Goal: Information Seeking & Learning: Learn about a topic

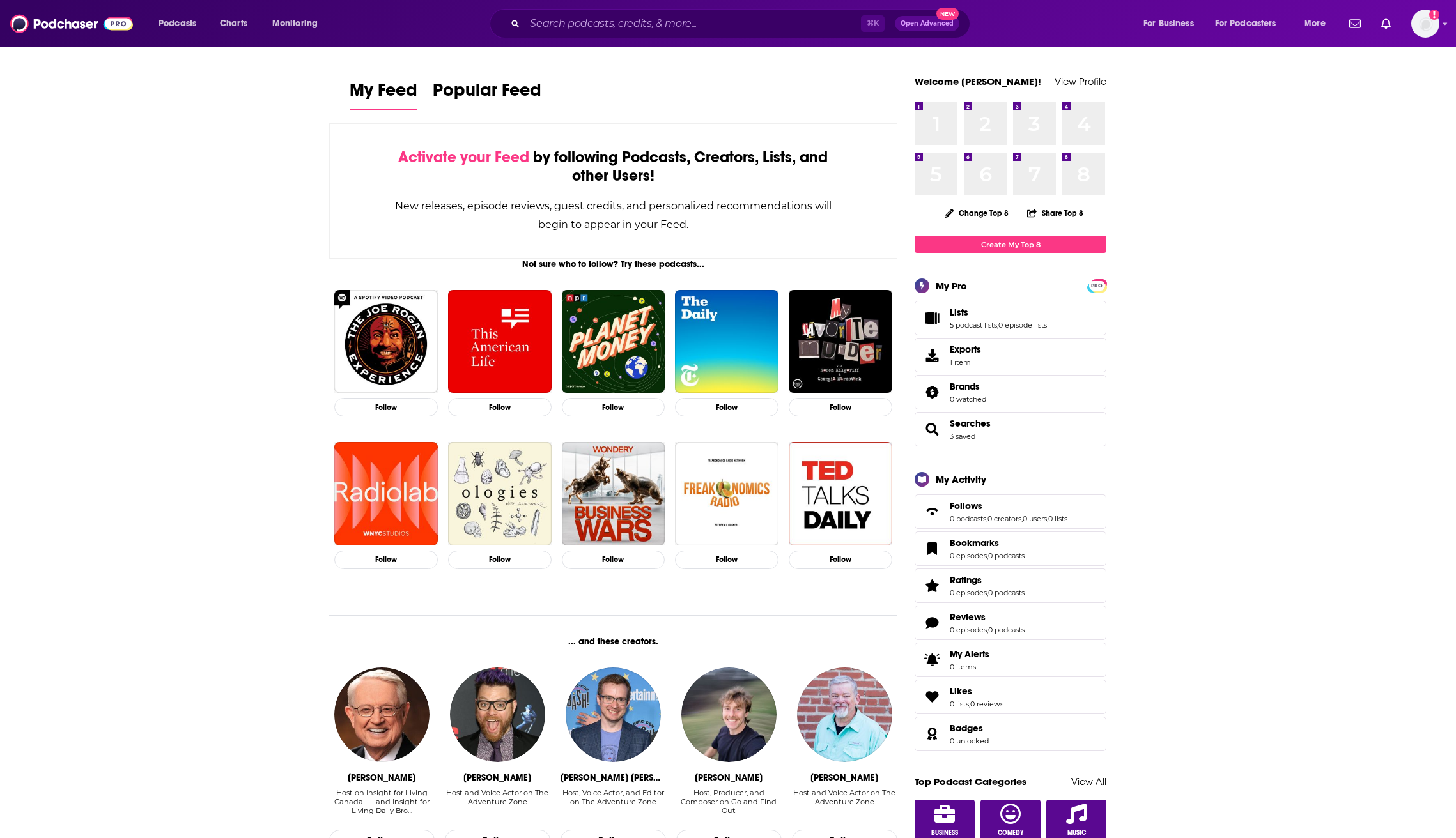
click at [982, 319] on span "Lists 5 podcast lists , 0 episode lists" at bounding box center [998, 318] width 97 height 23
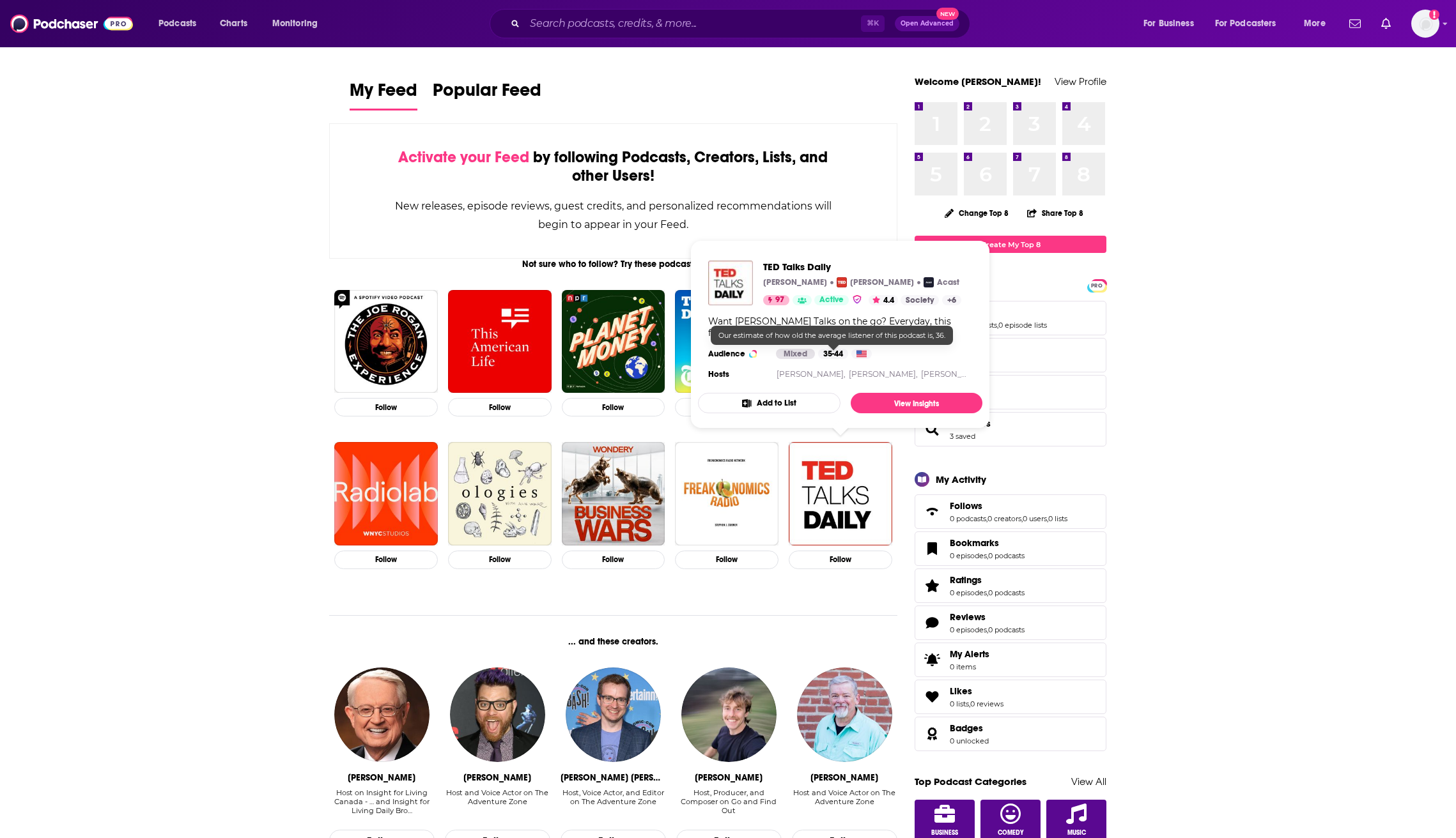
drag, startPoint x: 1160, startPoint y: 344, endPoint x: 1136, endPoint y: 338, distance: 24.7
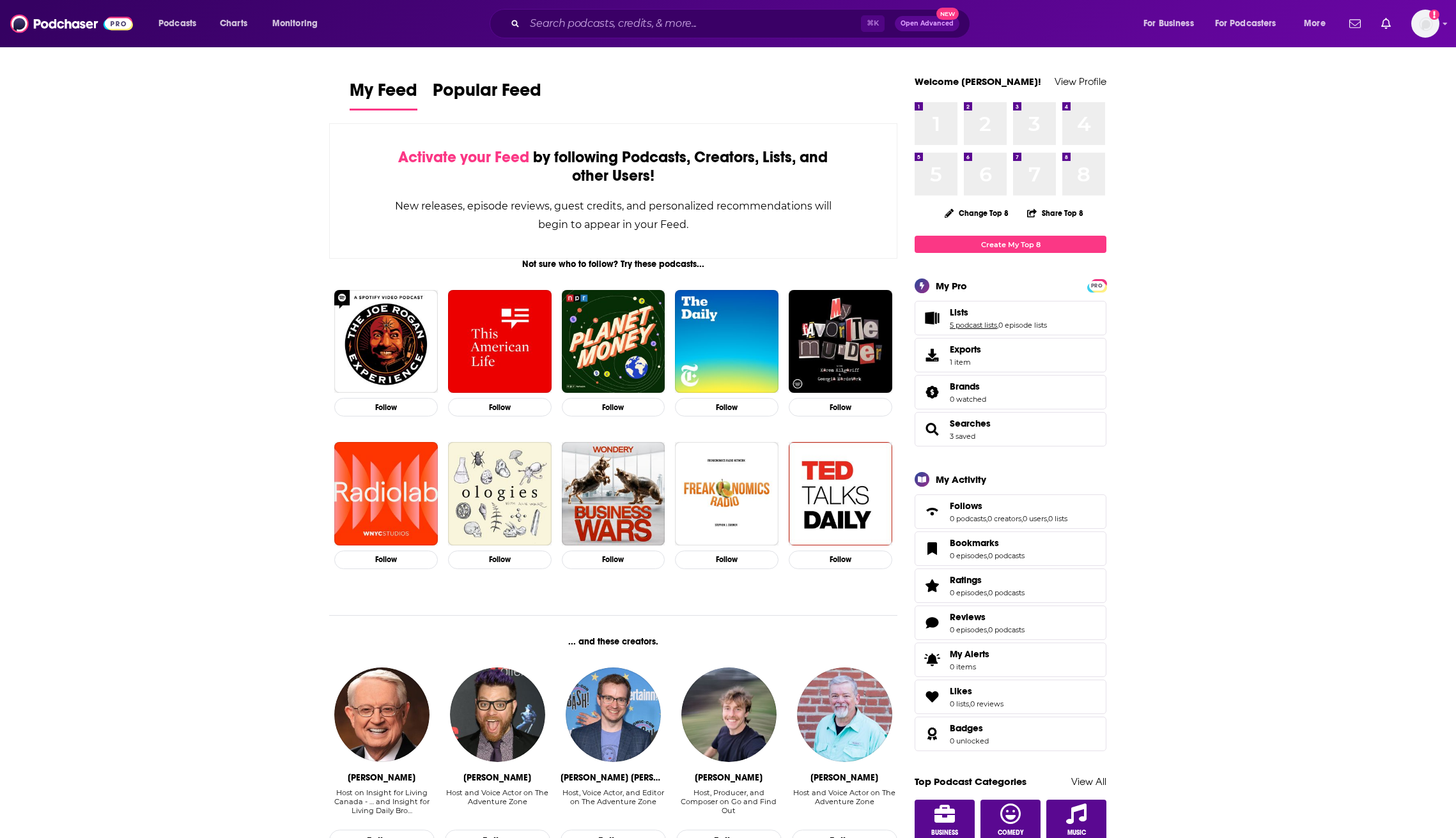
click at [957, 324] on link "5 podcast lists" at bounding box center [974, 325] width 47 height 9
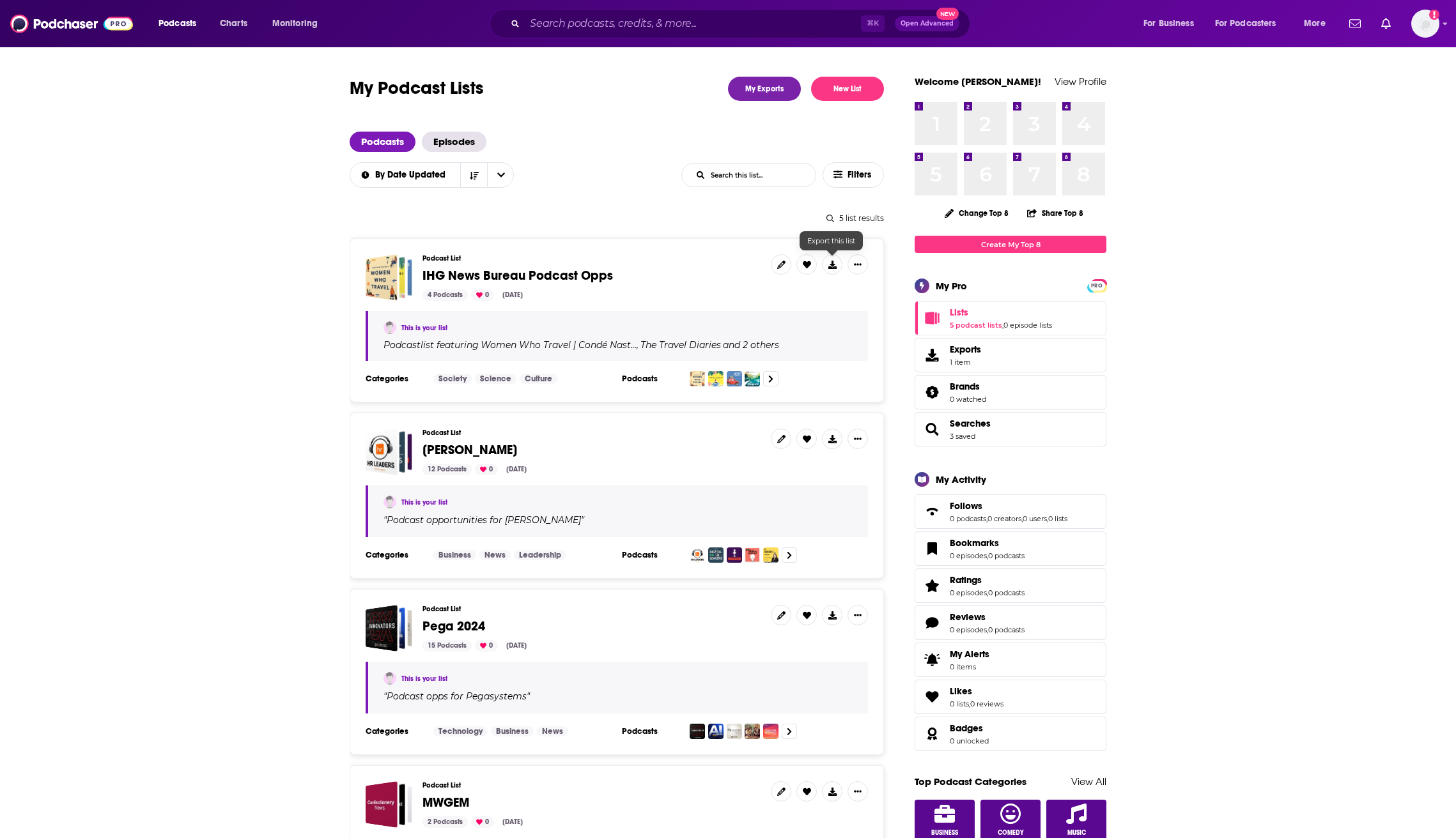
drag, startPoint x: 878, startPoint y: 263, endPoint x: 862, endPoint y: 264, distance: 16.0
click at [878, 264] on div "Podcast List IHG News Bureau Podcast Opps 4 Podcasts 0 [DATE] This is your list…" at bounding box center [616, 320] width 534 height 164
click at [857, 264] on icon "Show More Button" at bounding box center [858, 264] width 8 height 8
click at [853, 269] on button "Show More Button" at bounding box center [858, 264] width 20 height 20
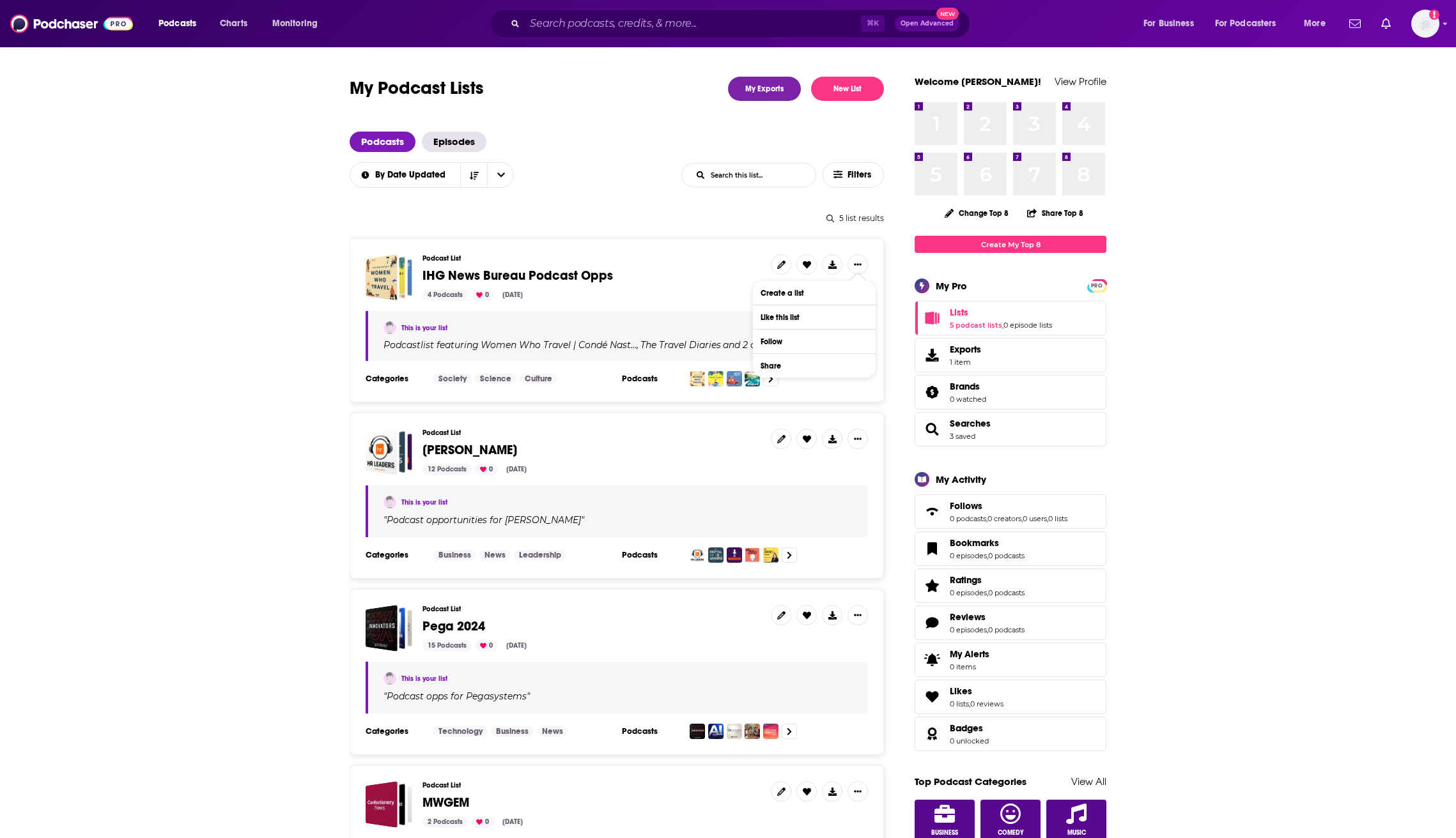
click at [799, 364] on button "Share" at bounding box center [815, 366] width 123 height 24
click at [854, 318] on icon "Show additional menu" at bounding box center [863, 316] width 25 height 10
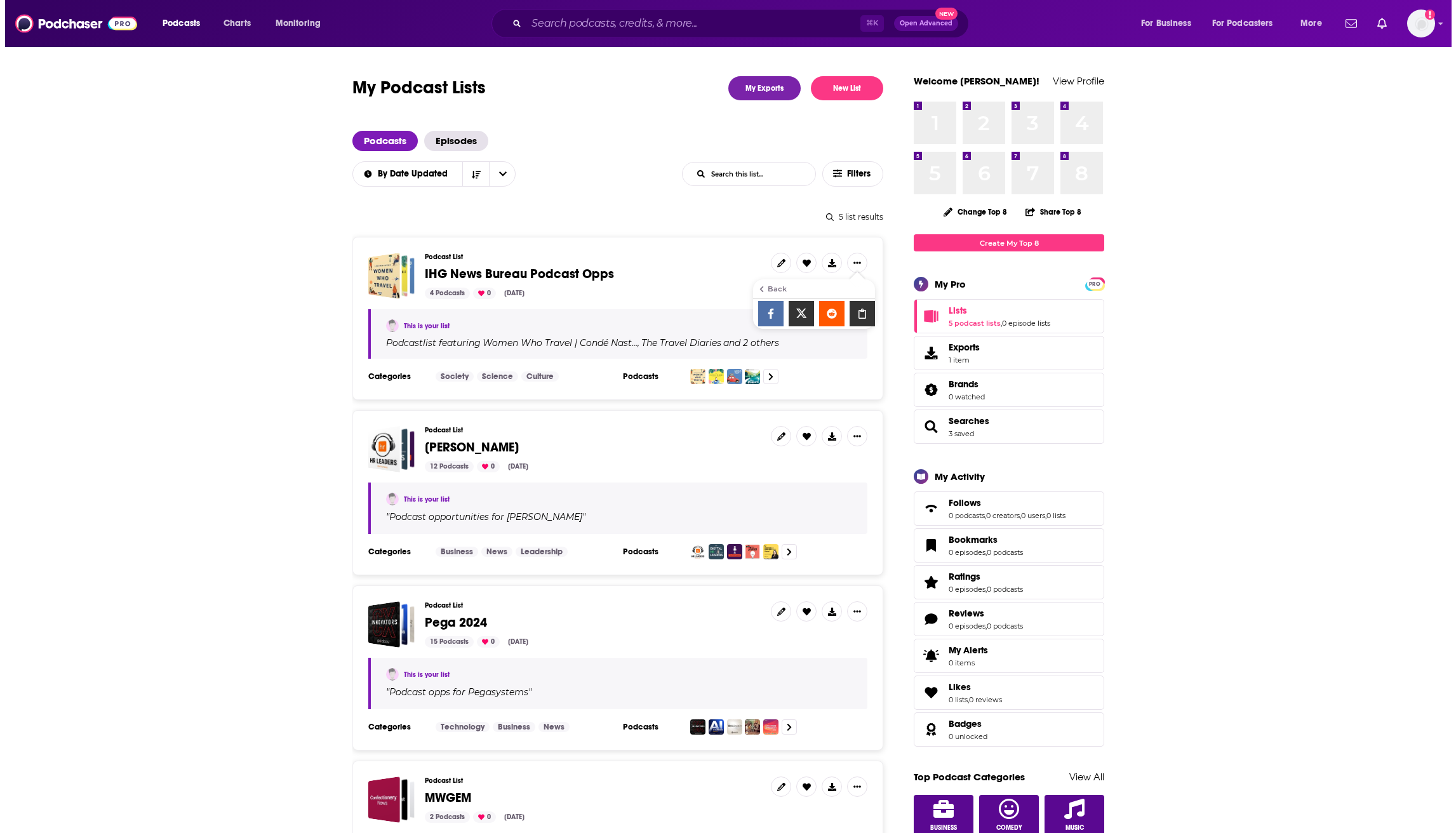
scroll to position [0, 0]
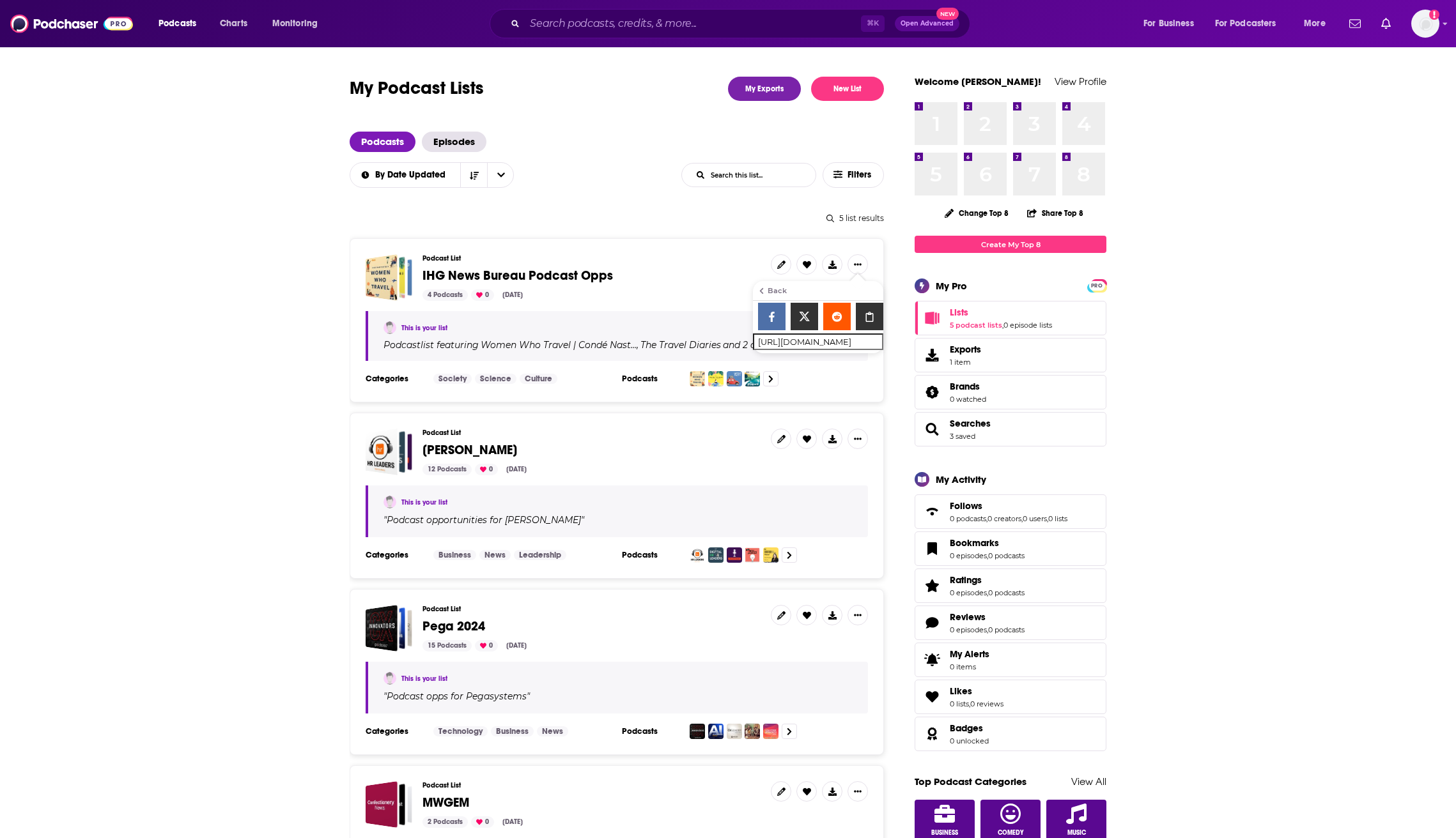
click at [528, 279] on span "IHG News Bureau Podcast Opps" at bounding box center [518, 275] width 190 height 16
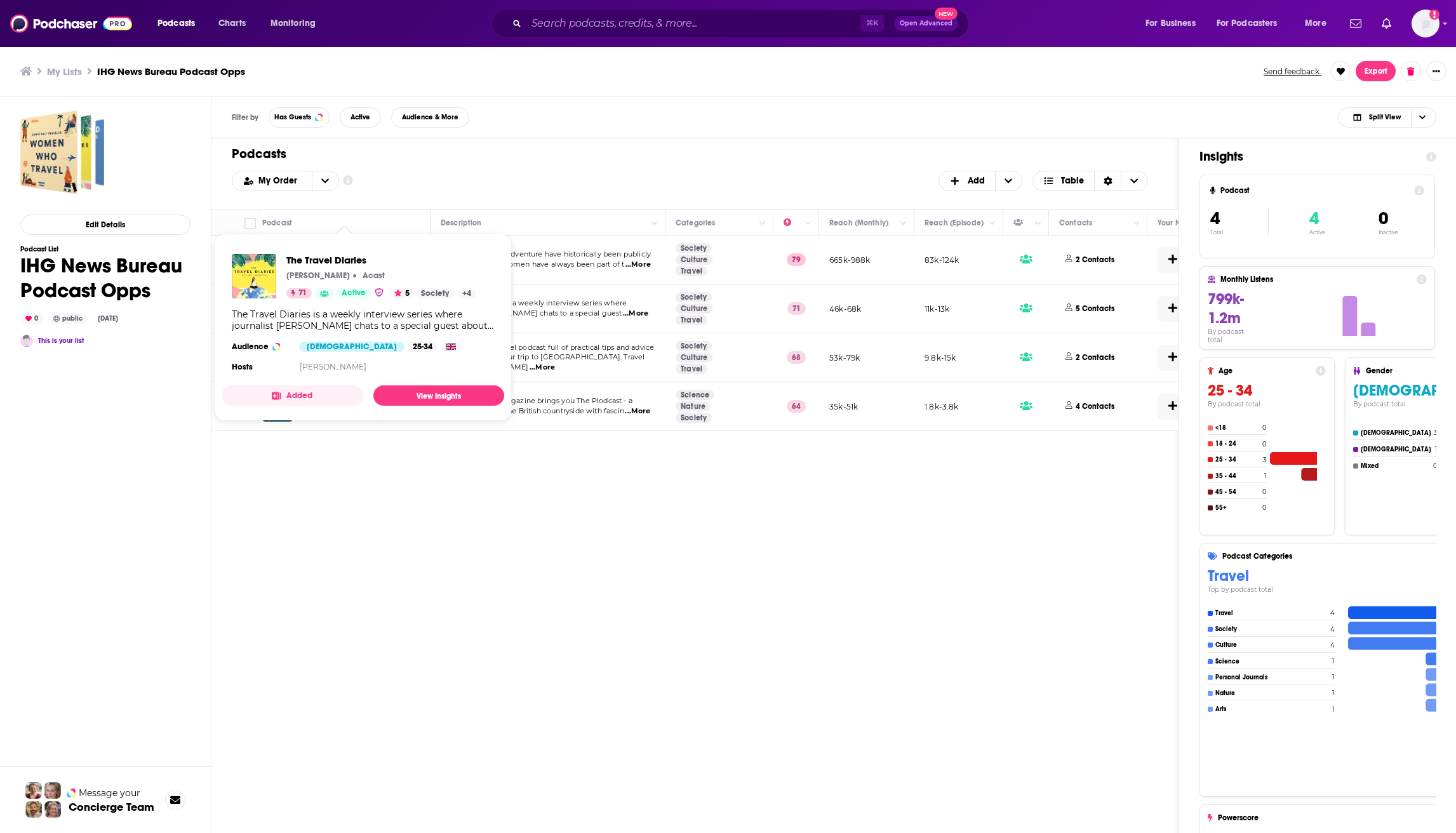
click at [317, 609] on div "Podcasts Add My Order Customize Your List Order Select the “My Order” sort and …" at bounding box center [695, 529] width 968 height 779
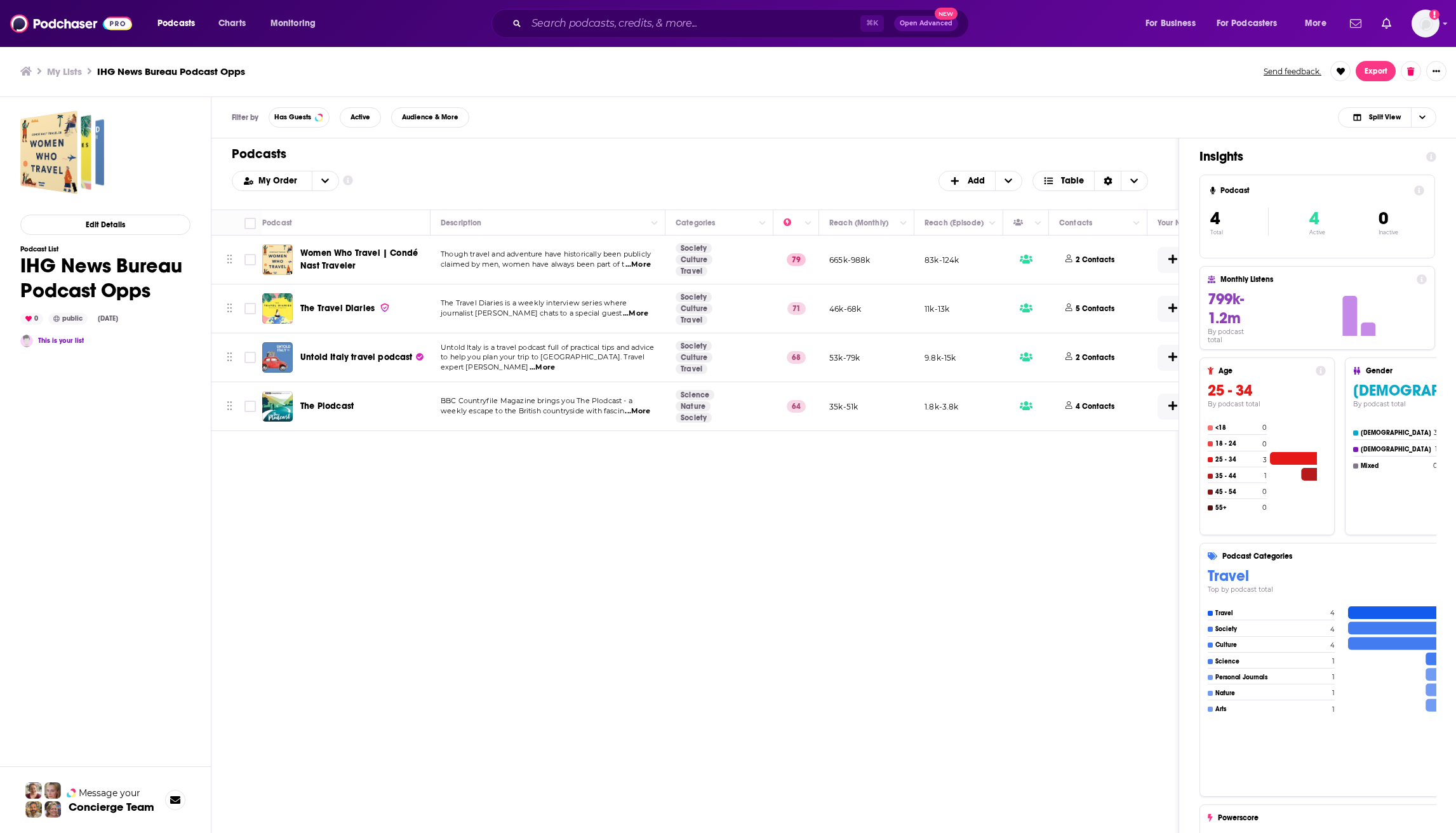
click at [53, 22] on img at bounding box center [71, 23] width 122 height 24
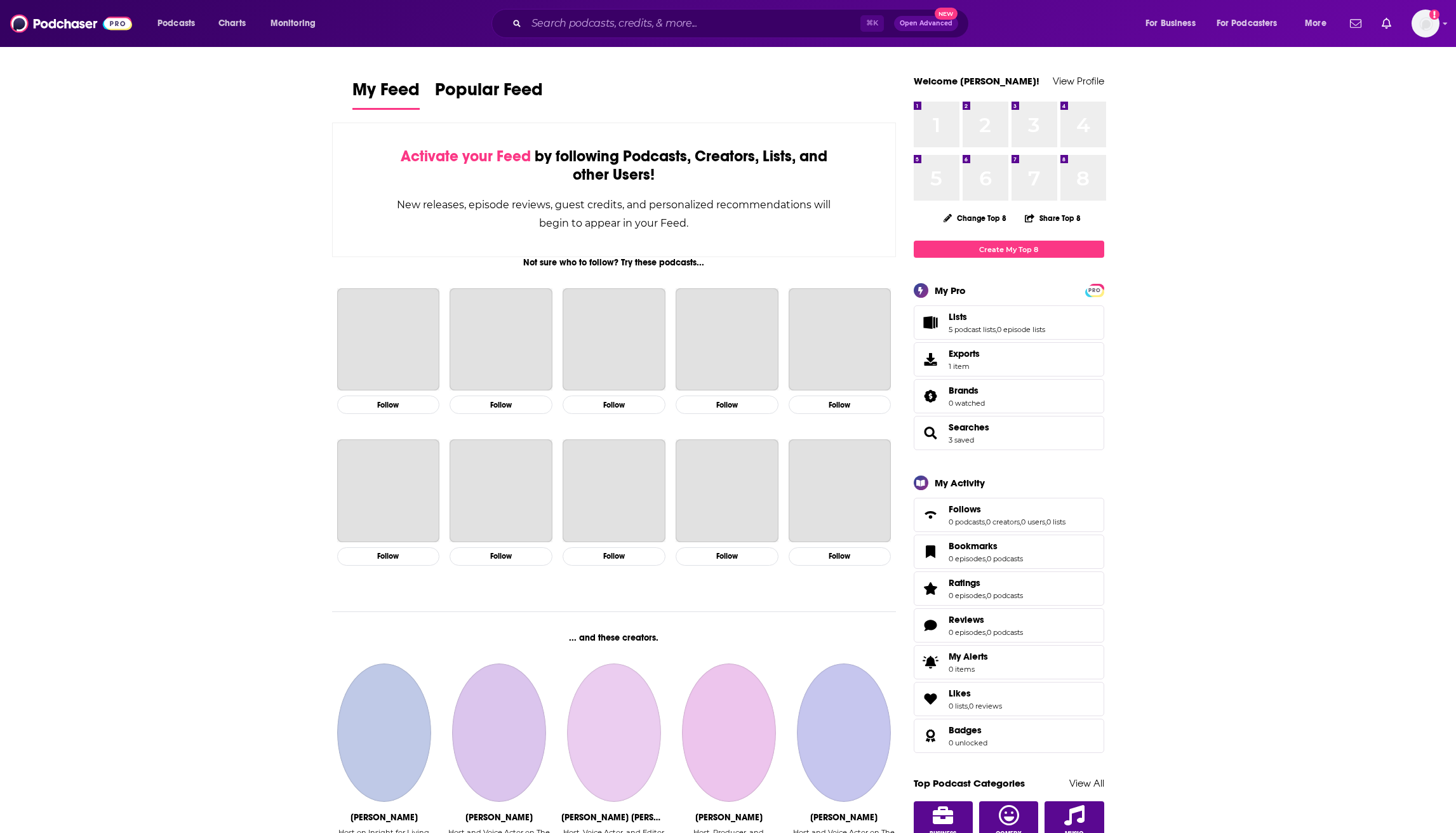
click at [53, 21] on img at bounding box center [71, 23] width 122 height 24
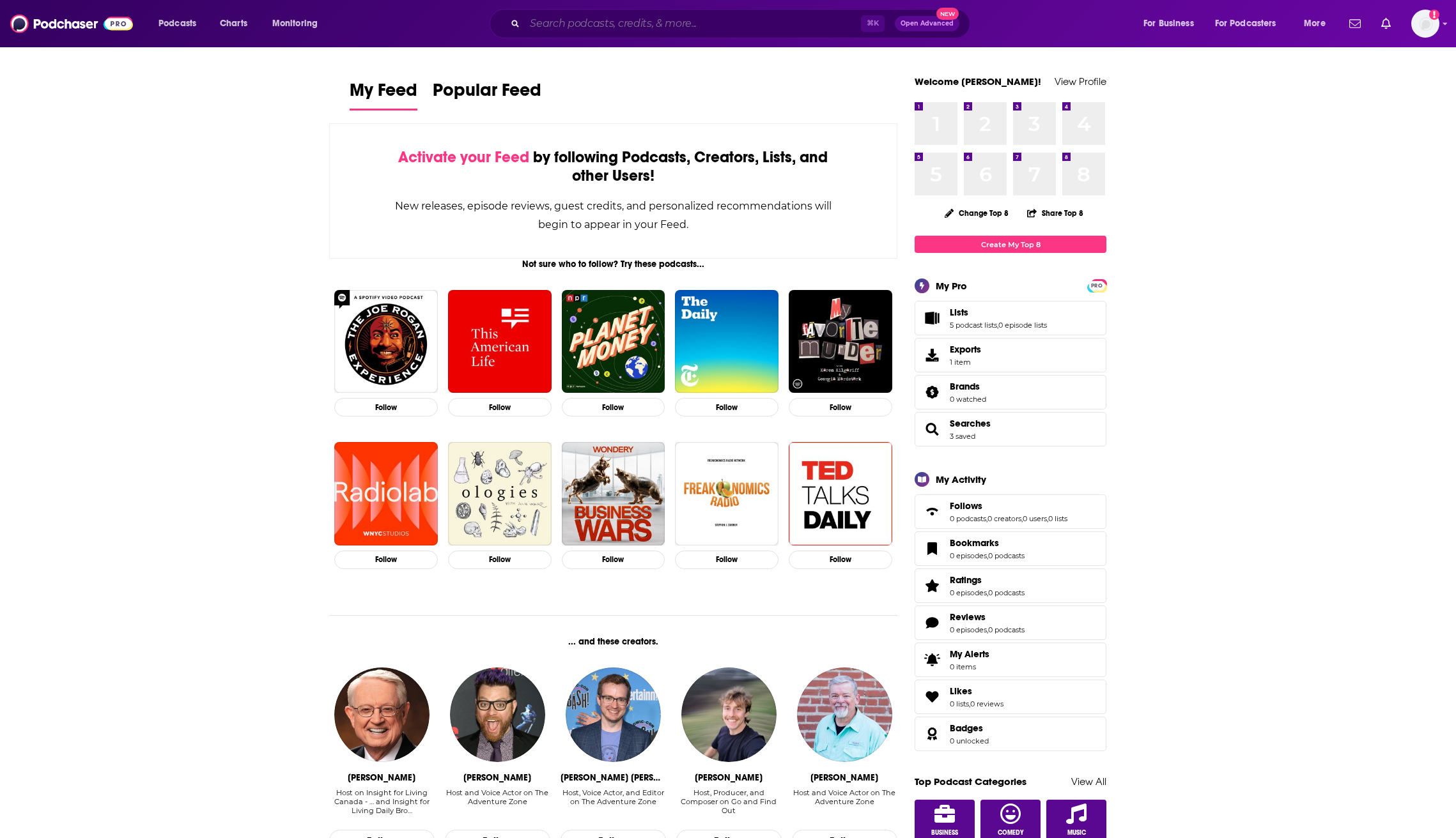
click at [565, 33] on input "Search podcasts, credits, & more..." at bounding box center [693, 24] width 336 height 20
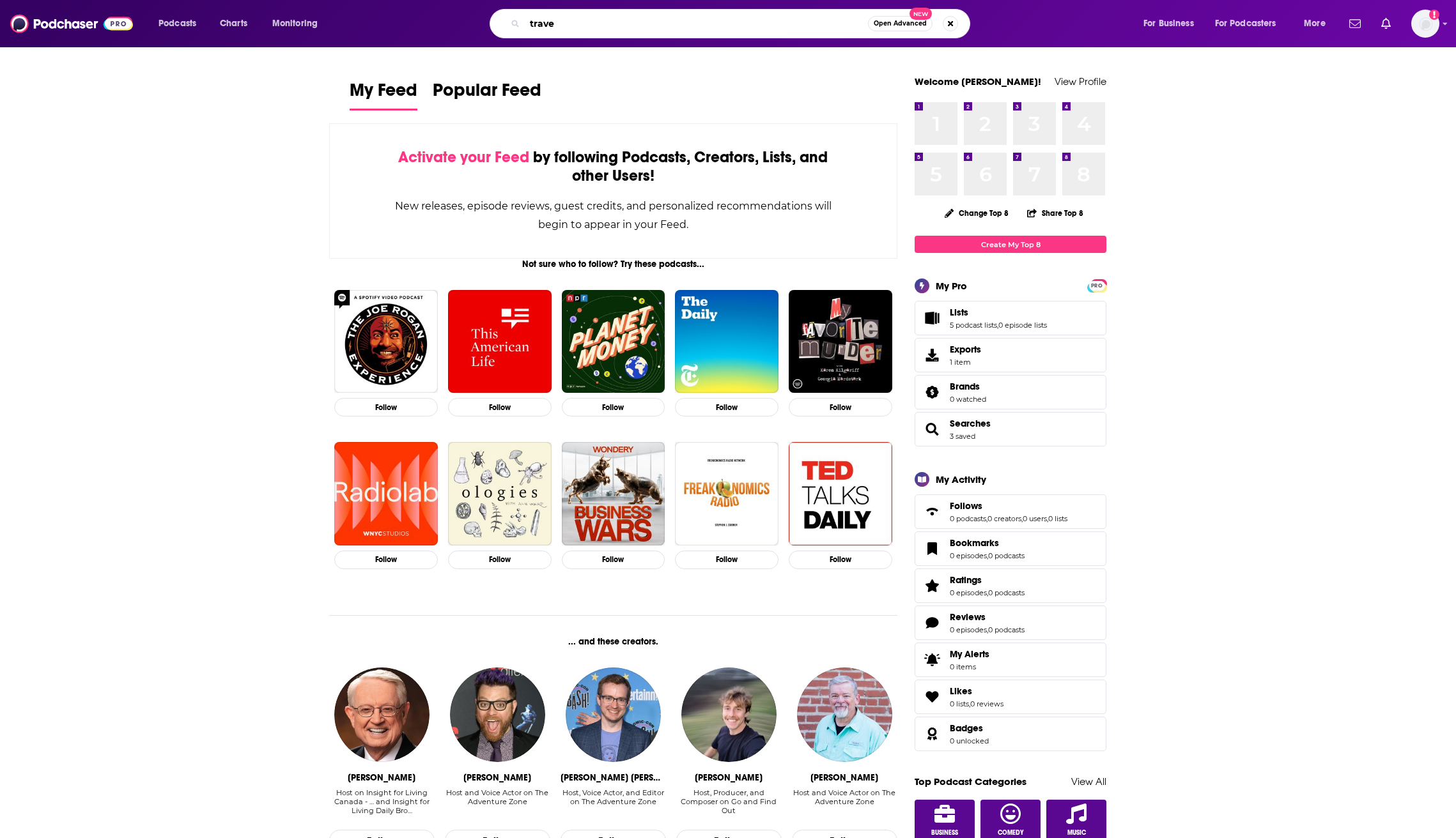
click at [546, 27] on input "trave" at bounding box center [697, 24] width 343 height 20
type input "Amateur traveler"
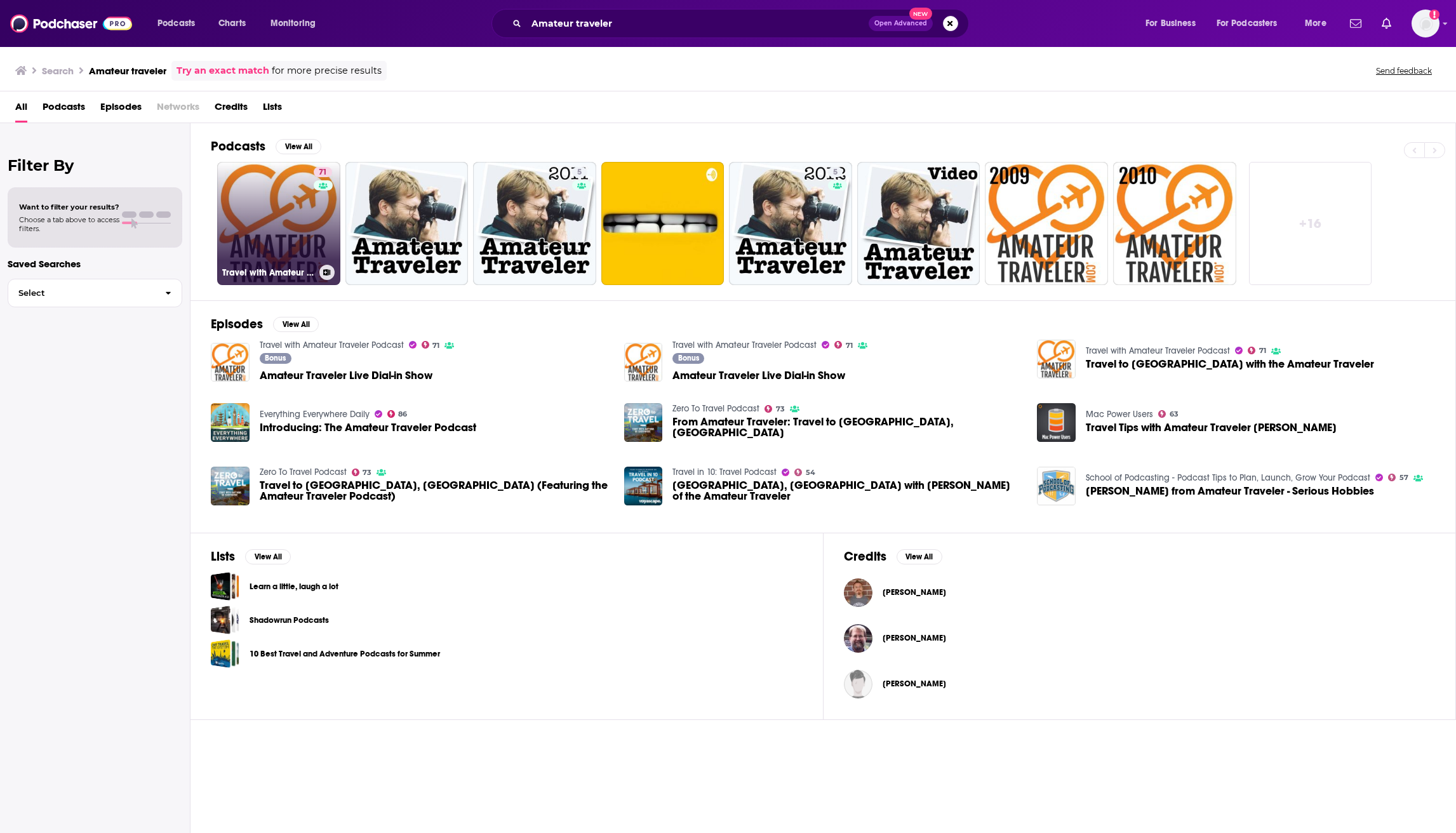
click at [273, 210] on link "71 Travel with Amateur Traveler Podcast" at bounding box center [278, 223] width 123 height 123
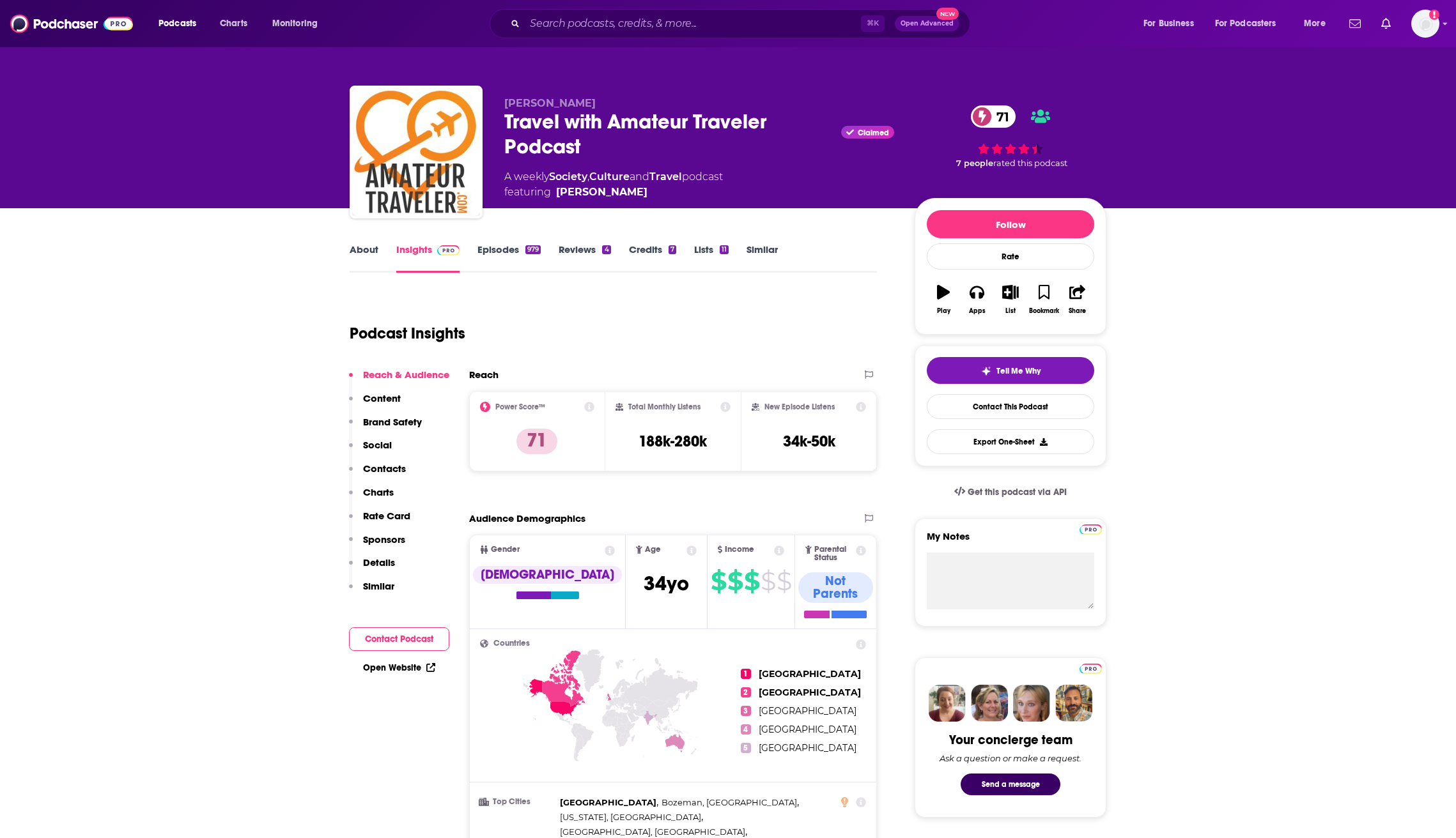
scroll to position [18, 0]
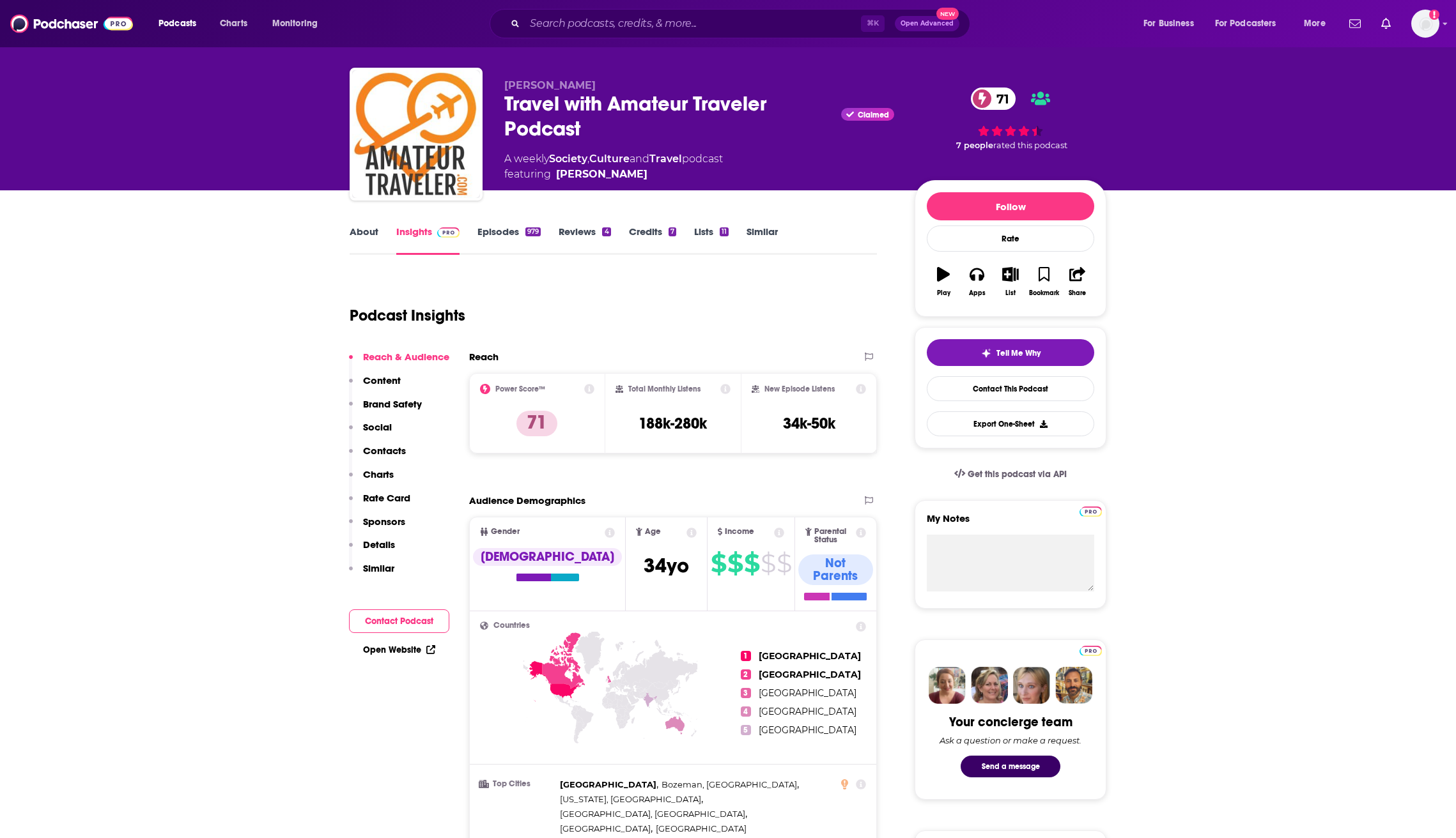
click at [1020, 259] on div "List" at bounding box center [1010, 282] width 33 height 46
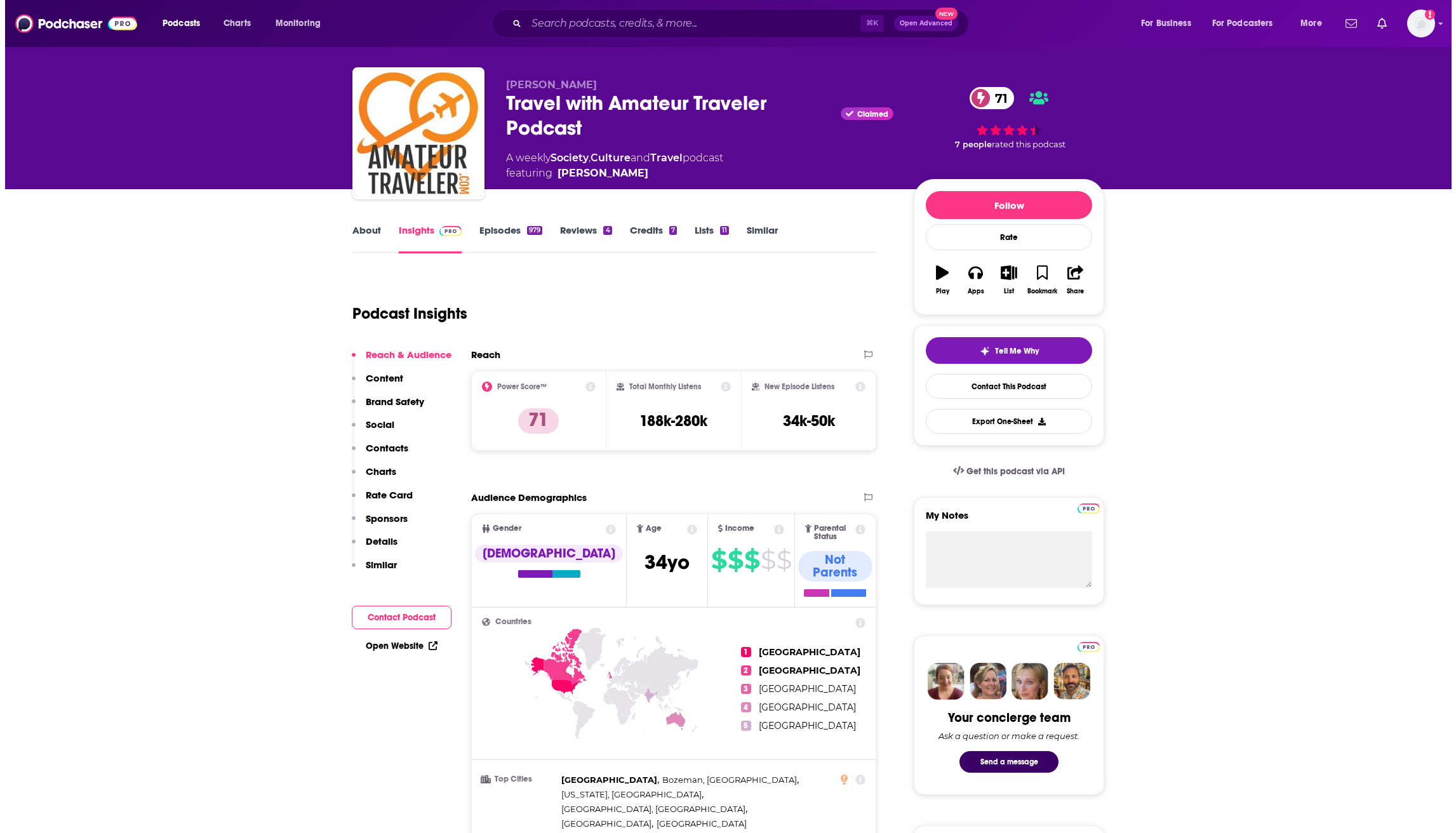
scroll to position [0, 0]
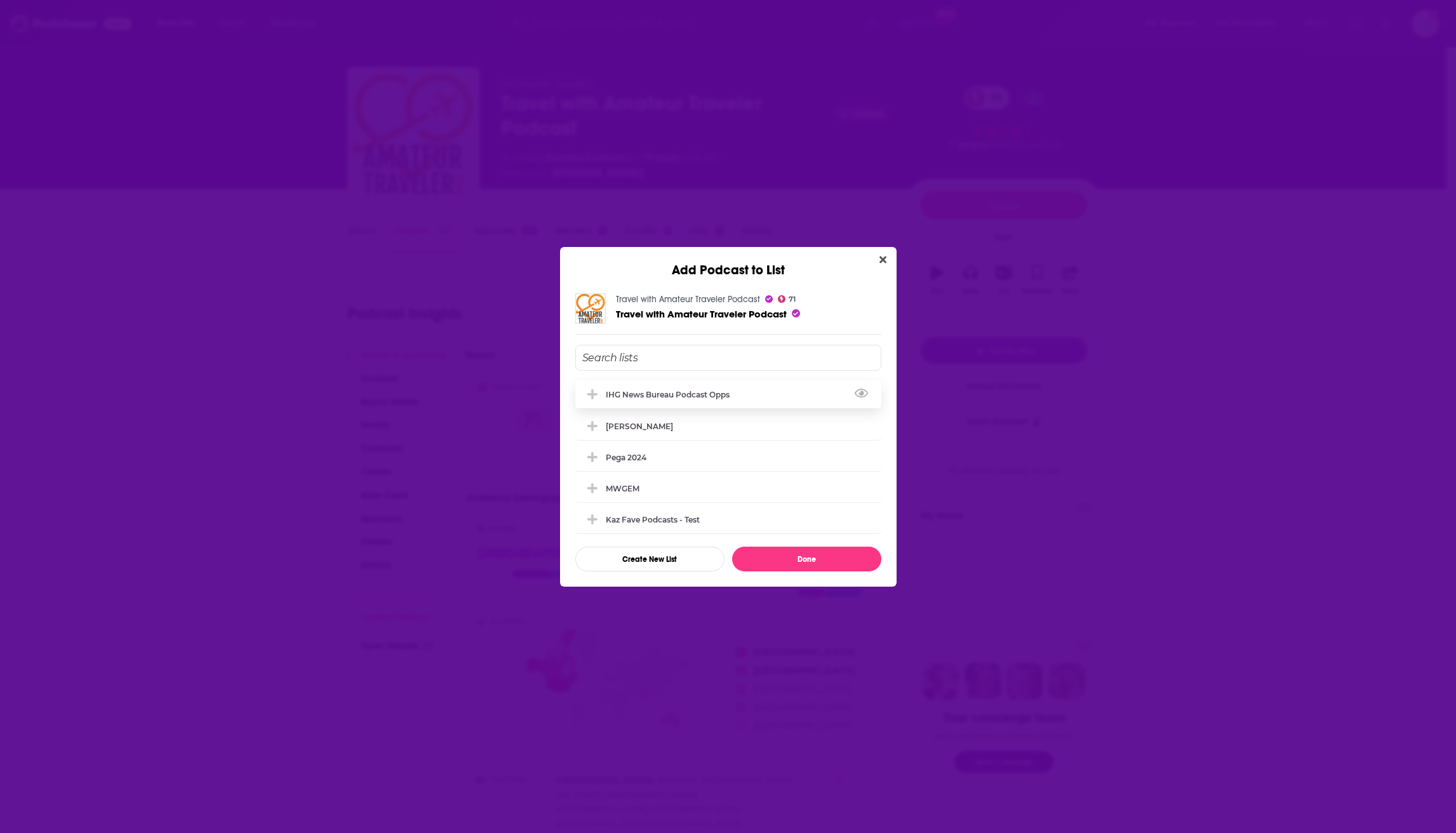
click at [749, 381] on div "IHG News Bureau Podcast Opps" at bounding box center [728, 394] width 306 height 28
click at [764, 564] on button "Done" at bounding box center [807, 560] width 149 height 25
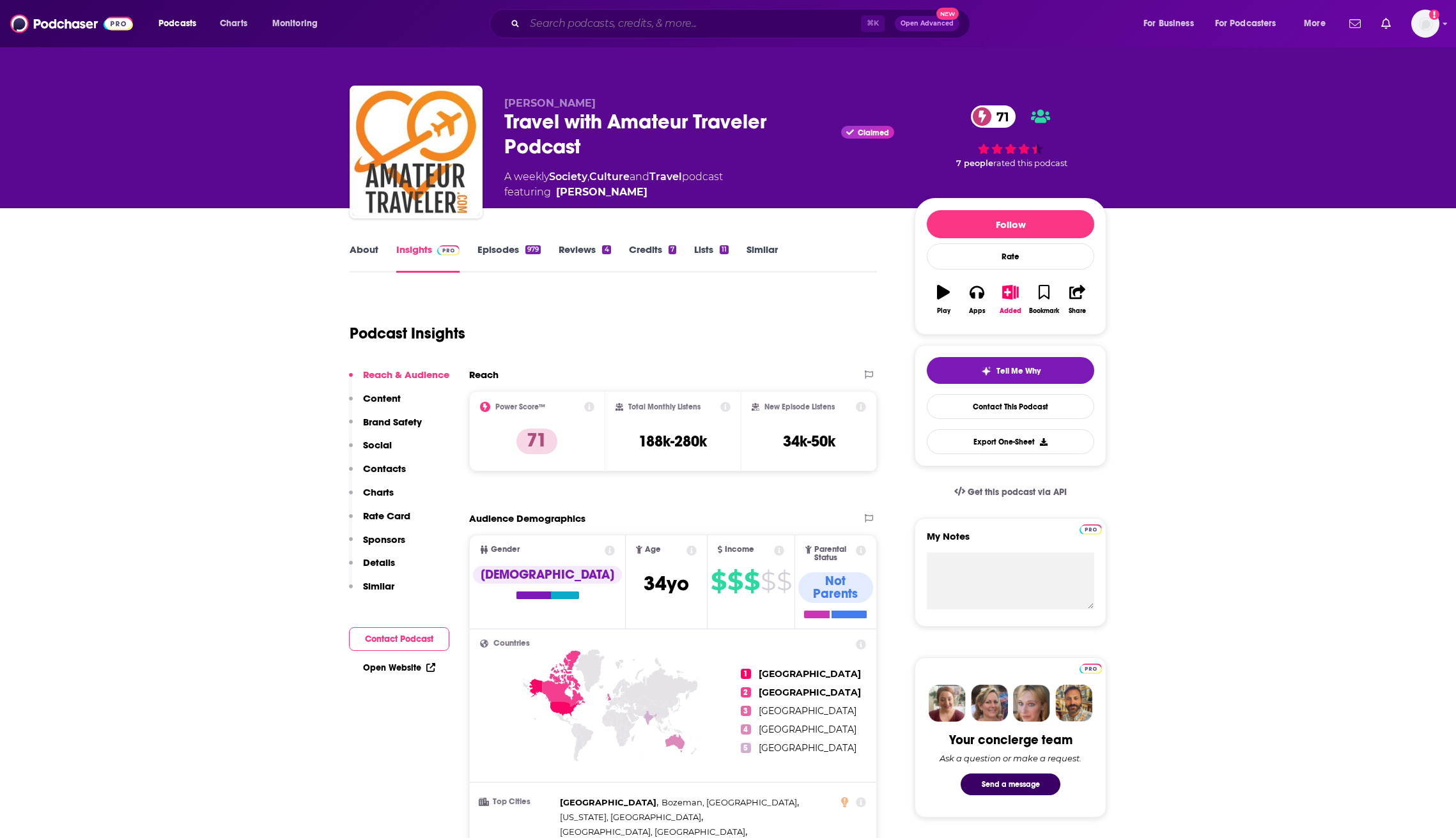
click at [616, 32] on input "Search podcasts, credits, & more..." at bounding box center [693, 24] width 336 height 20
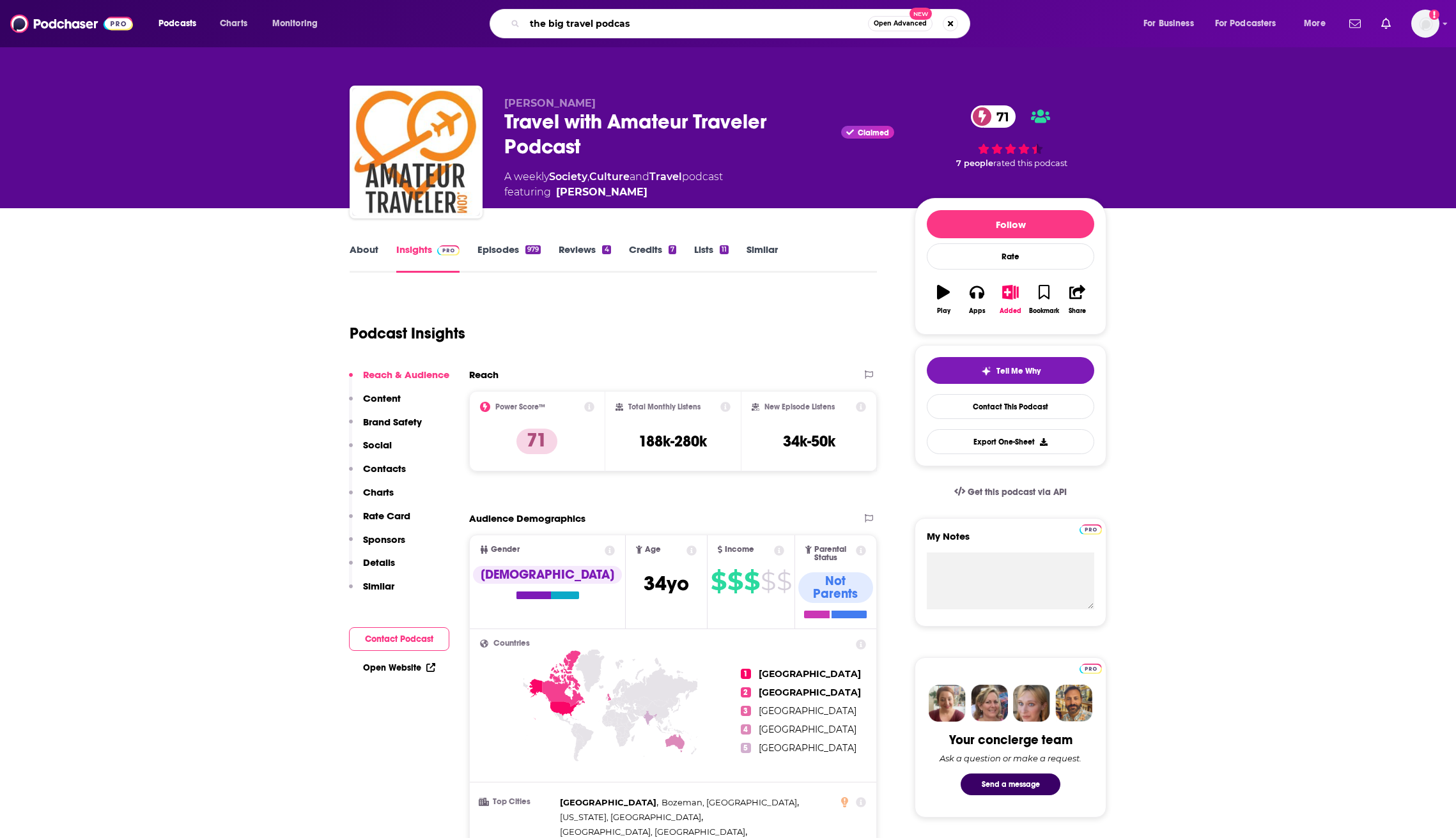
type input "the big travel podcast"
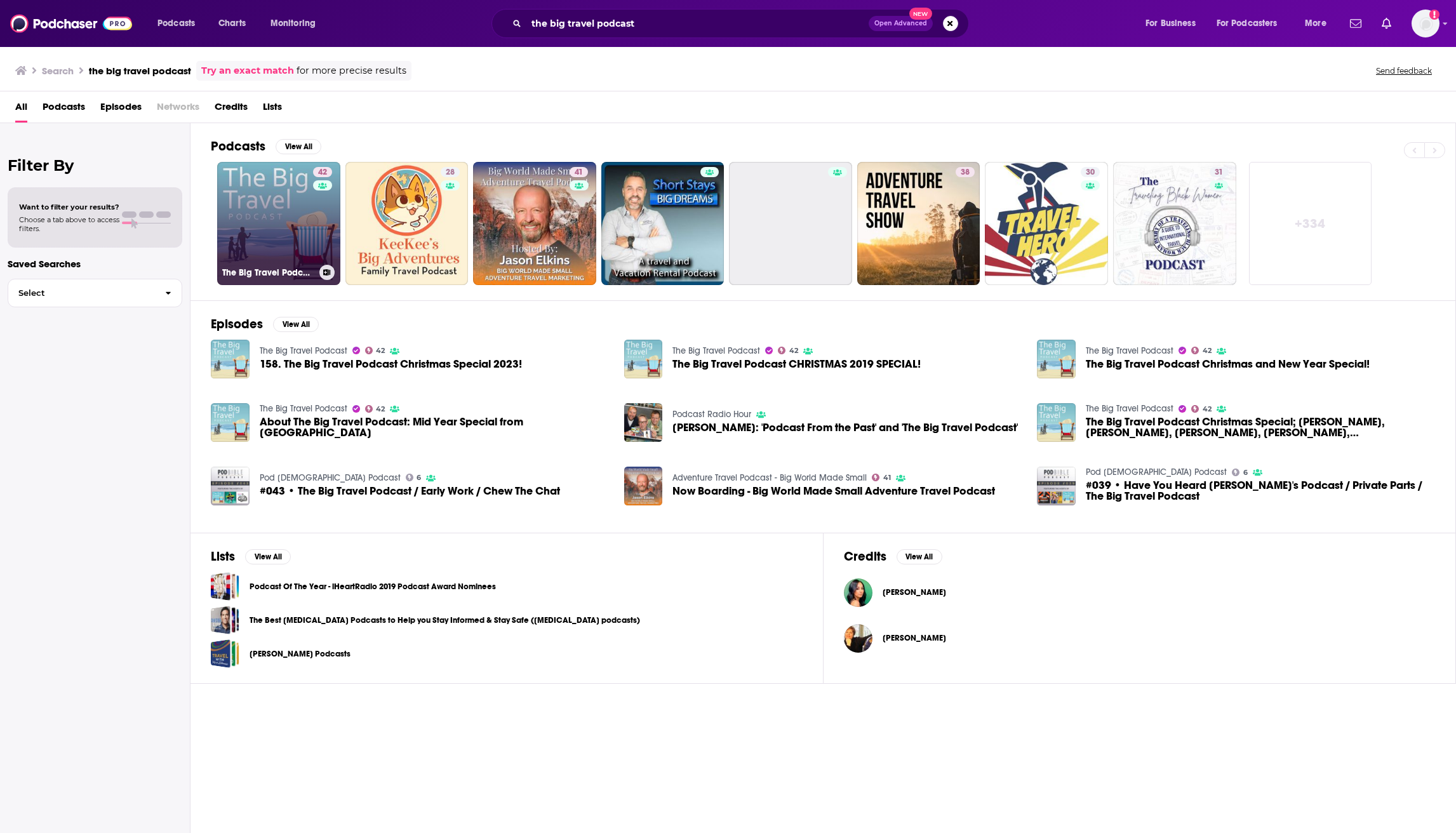
click at [297, 215] on link "42 The Big Travel Podcast" at bounding box center [278, 223] width 123 height 123
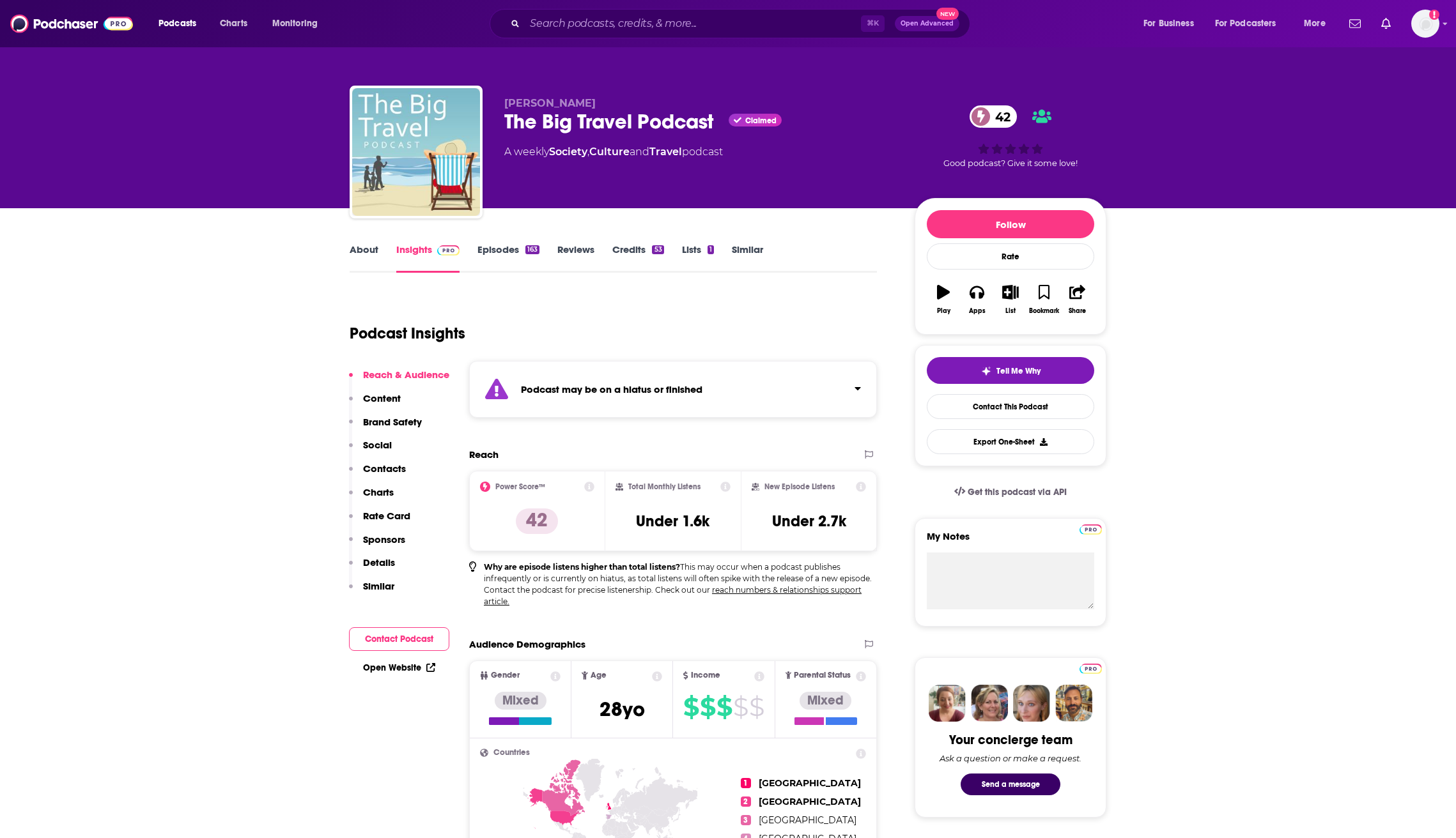
click at [1014, 305] on button "List" at bounding box center [1010, 300] width 33 height 46
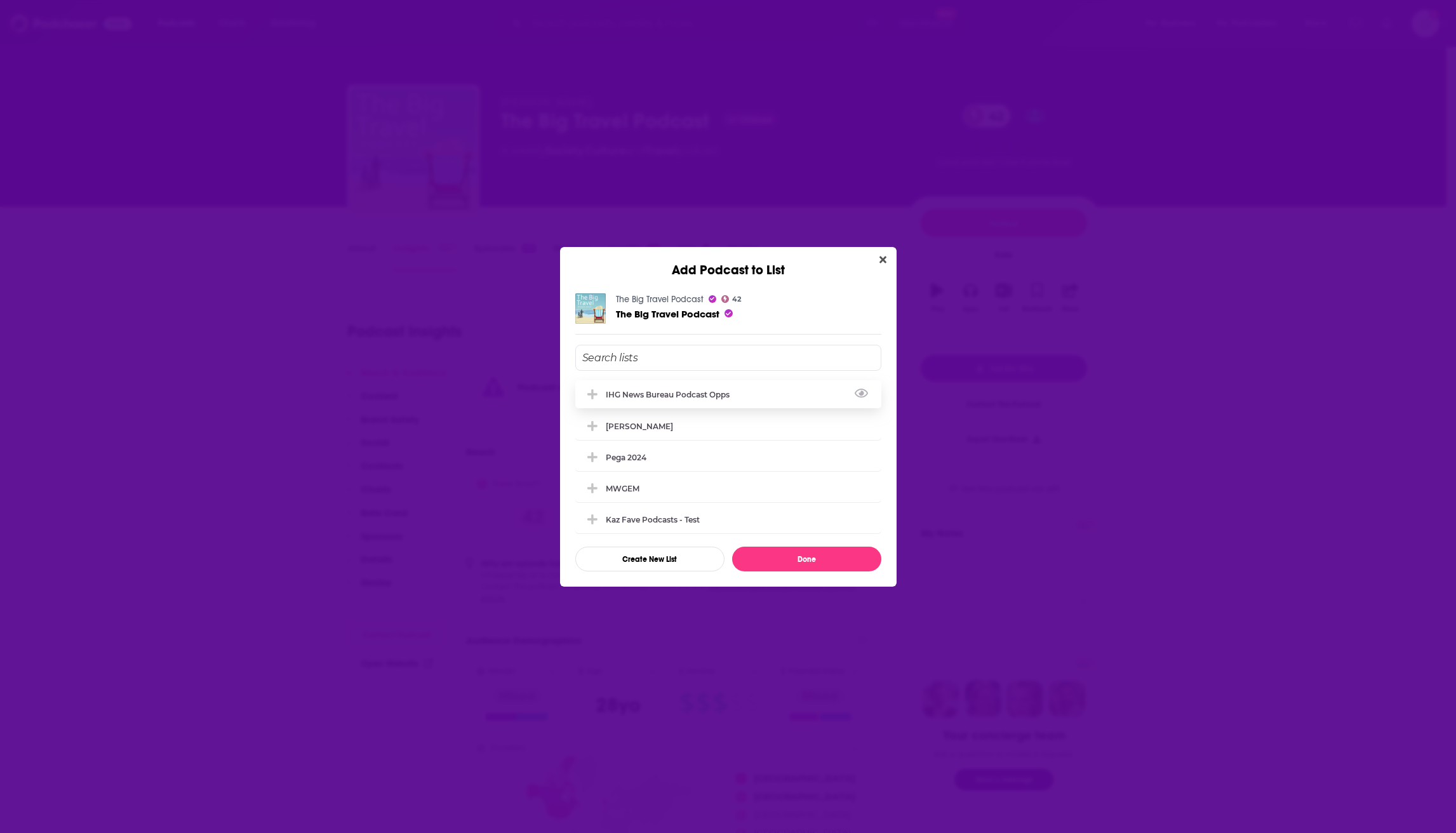
click at [733, 396] on div "IHG News Bureau Podcast Opps" at bounding box center [728, 394] width 306 height 28
click at [789, 556] on button "Done" at bounding box center [807, 560] width 149 height 25
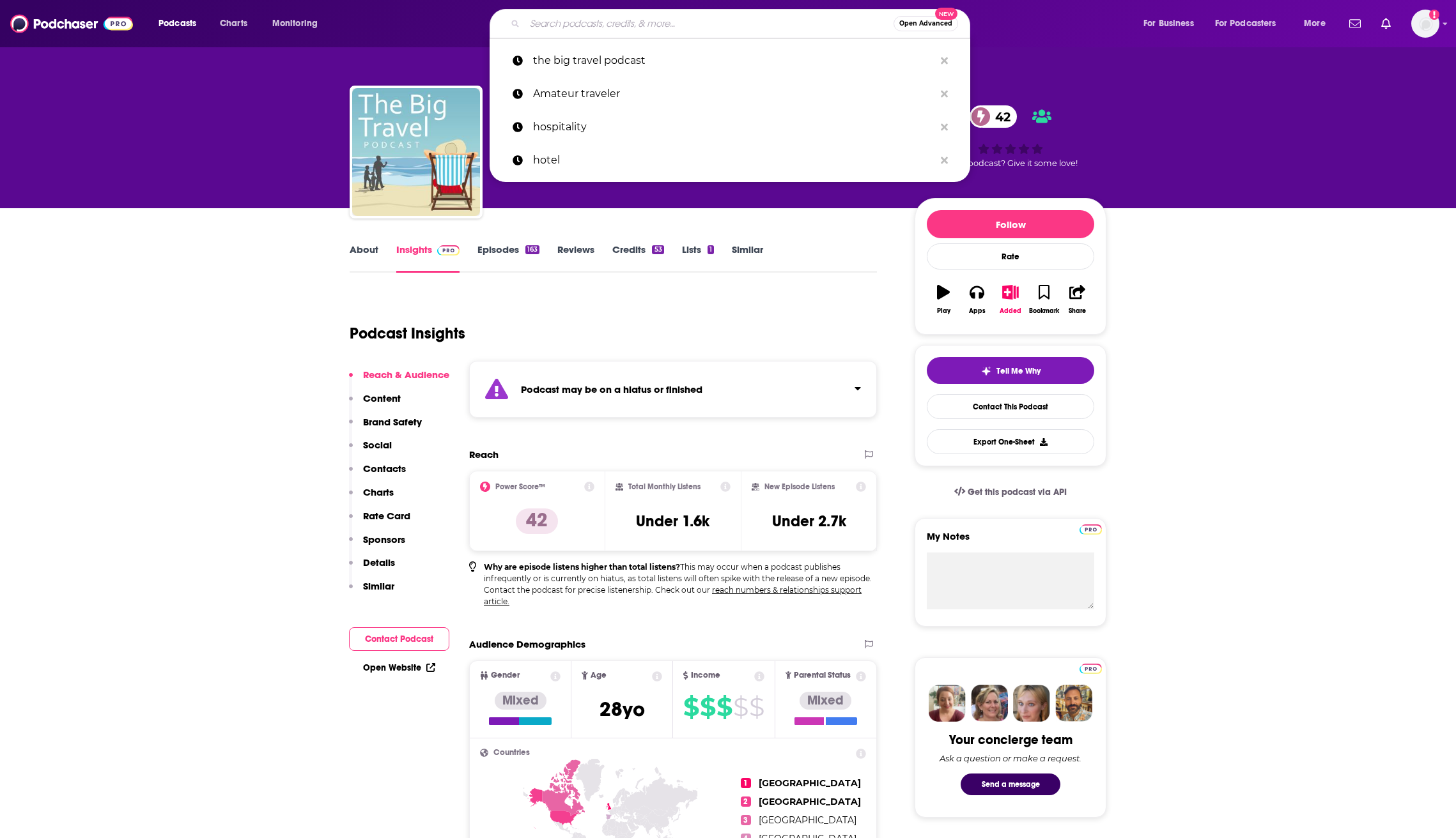
click at [588, 25] on input "Search podcasts, credits, & more..." at bounding box center [709, 24] width 369 height 20
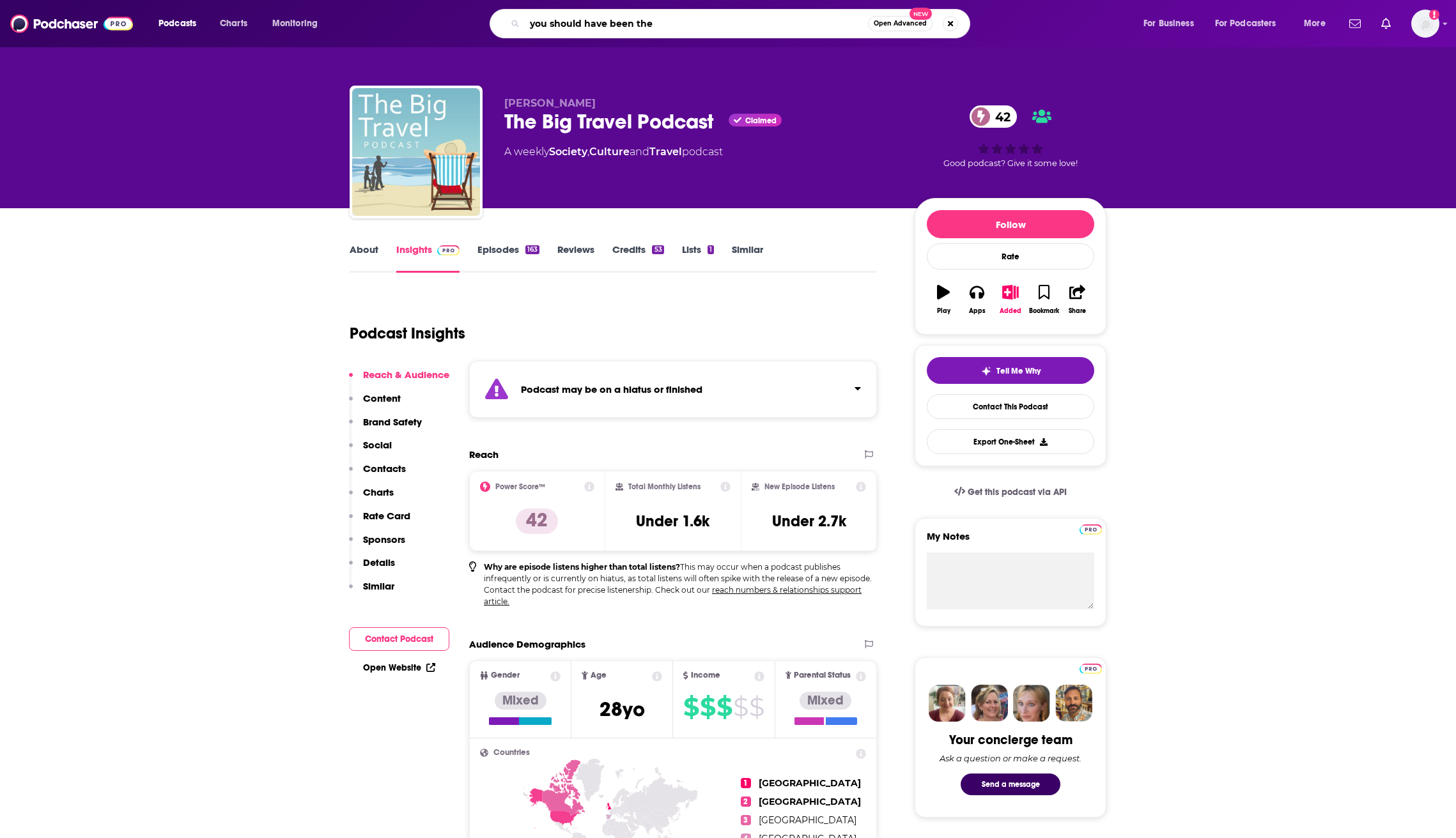
type input "you should have been ther"
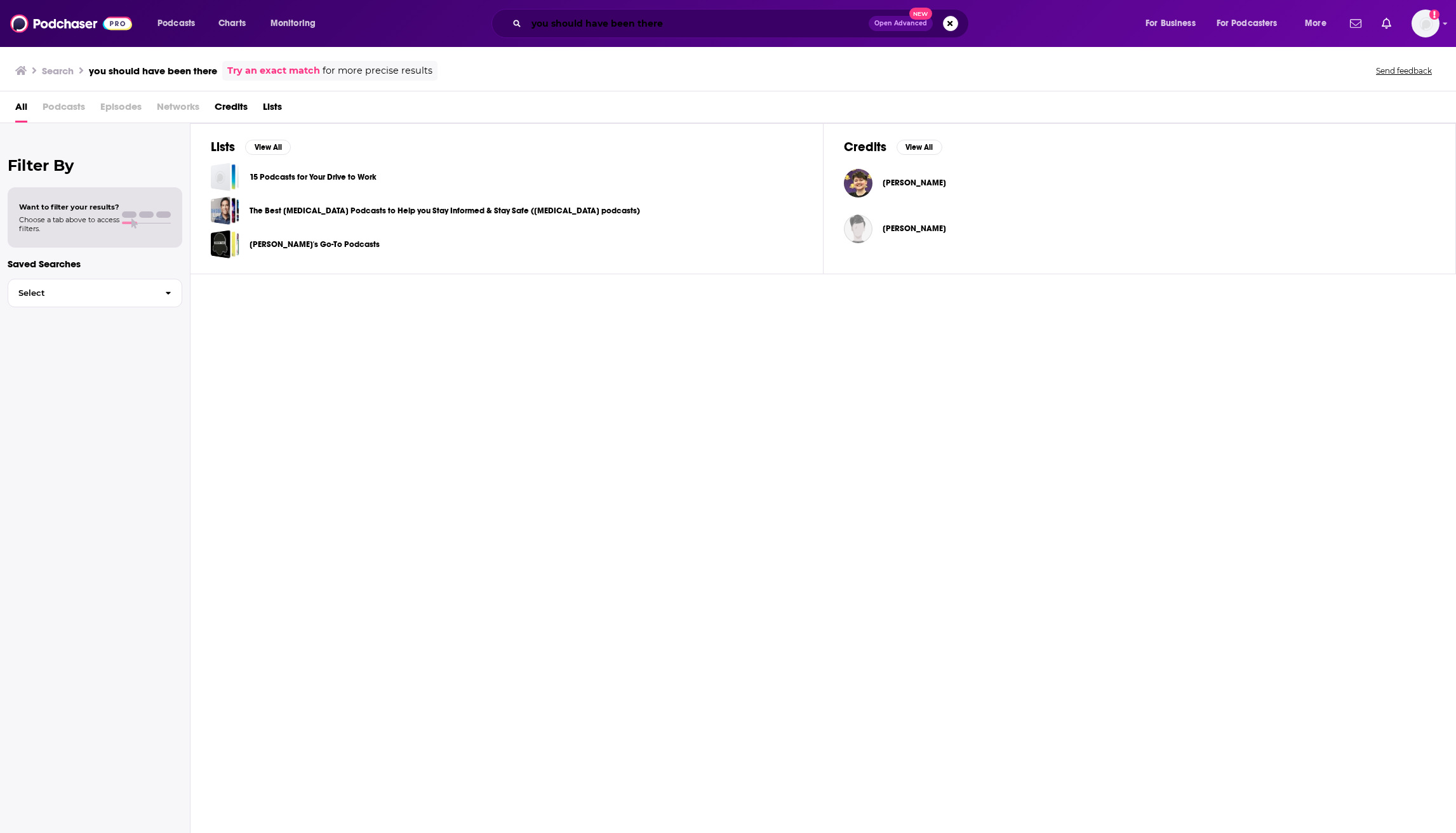
click at [634, 20] on input "you should have been there" at bounding box center [697, 23] width 342 height 20
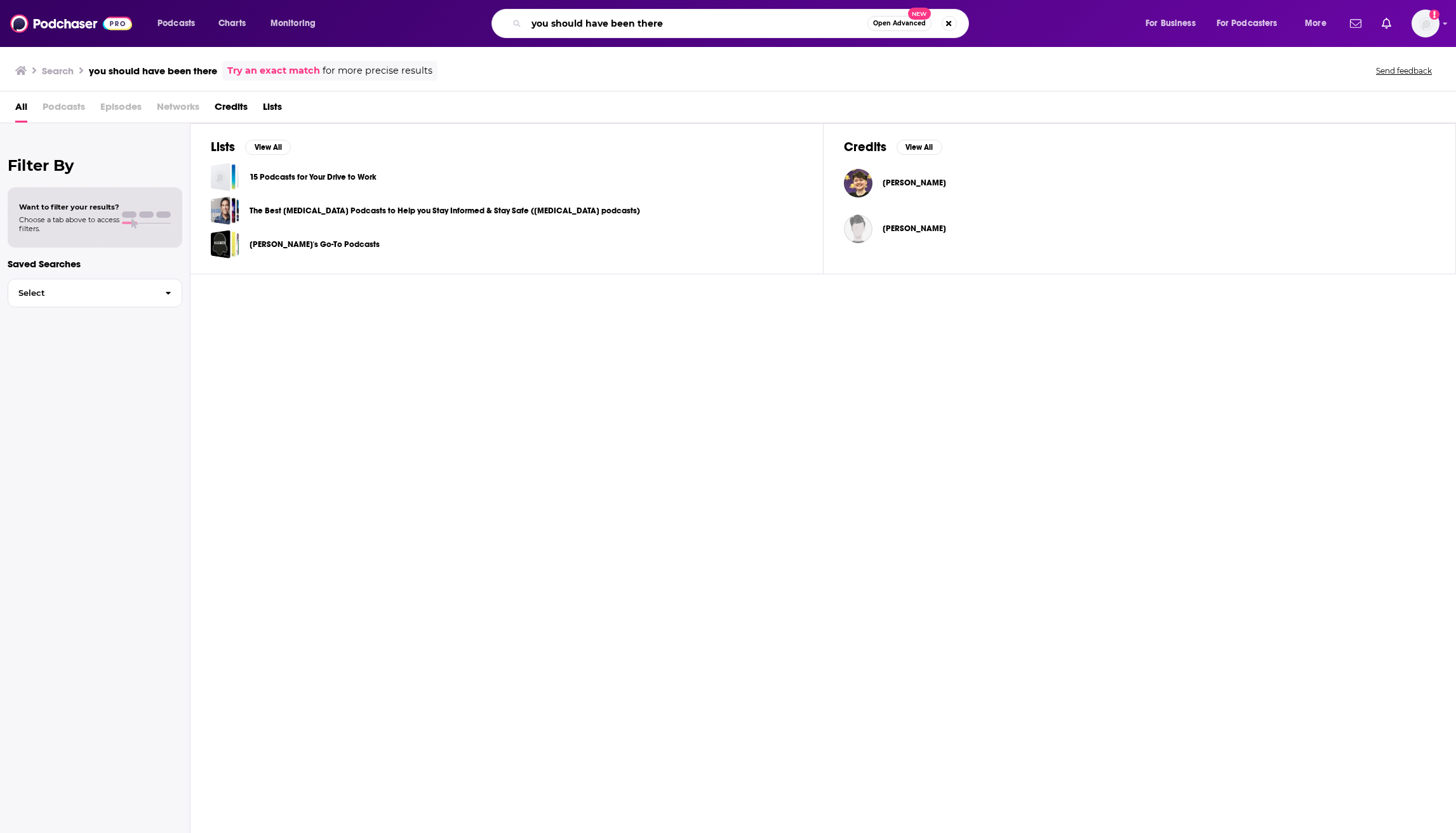
click at [634, 20] on input "you should have been there" at bounding box center [697, 23] width 341 height 20
type input "zero to travel"
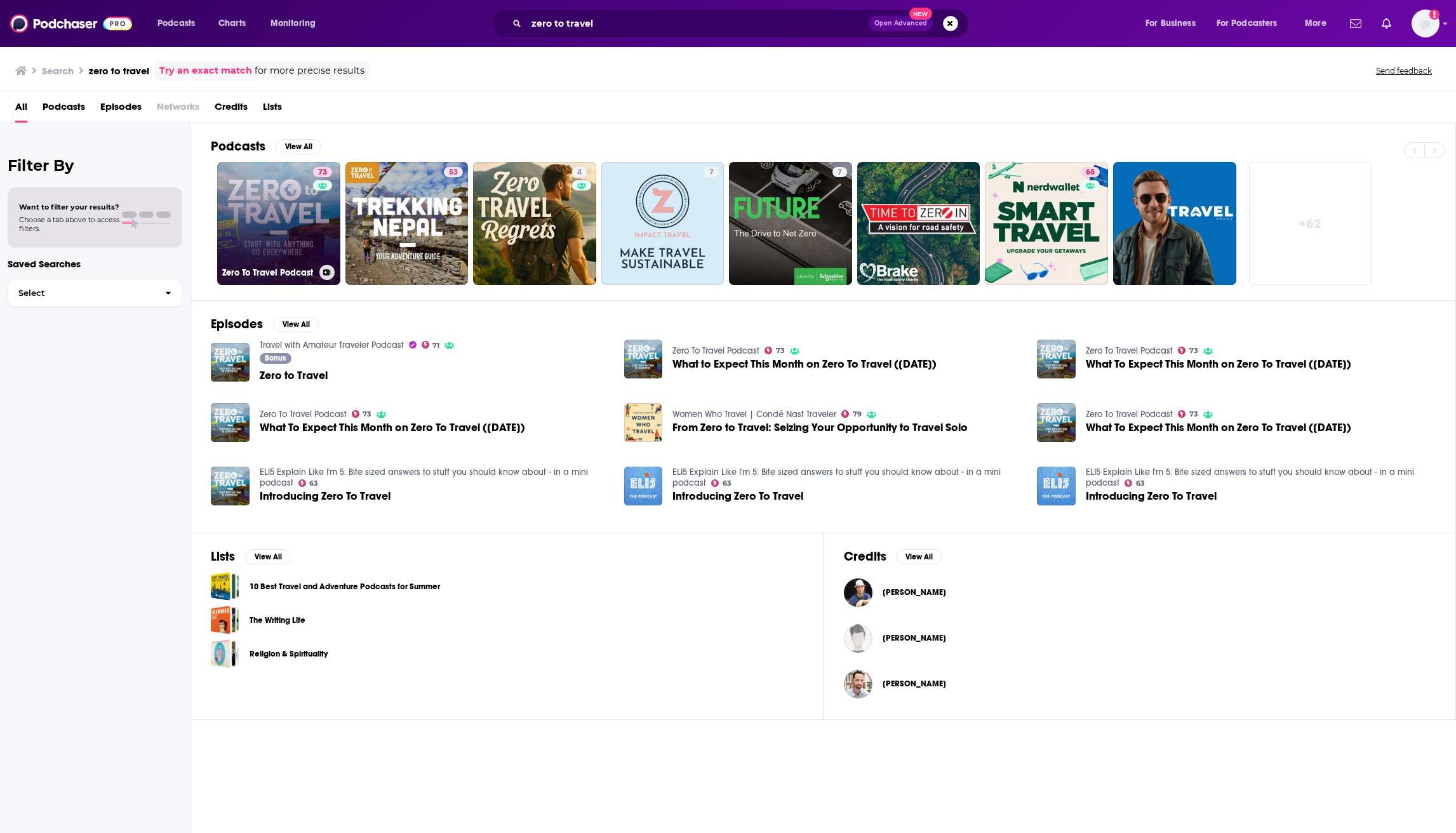
click at [289, 212] on link "73 Zero To Travel Podcast" at bounding box center [278, 223] width 123 height 123
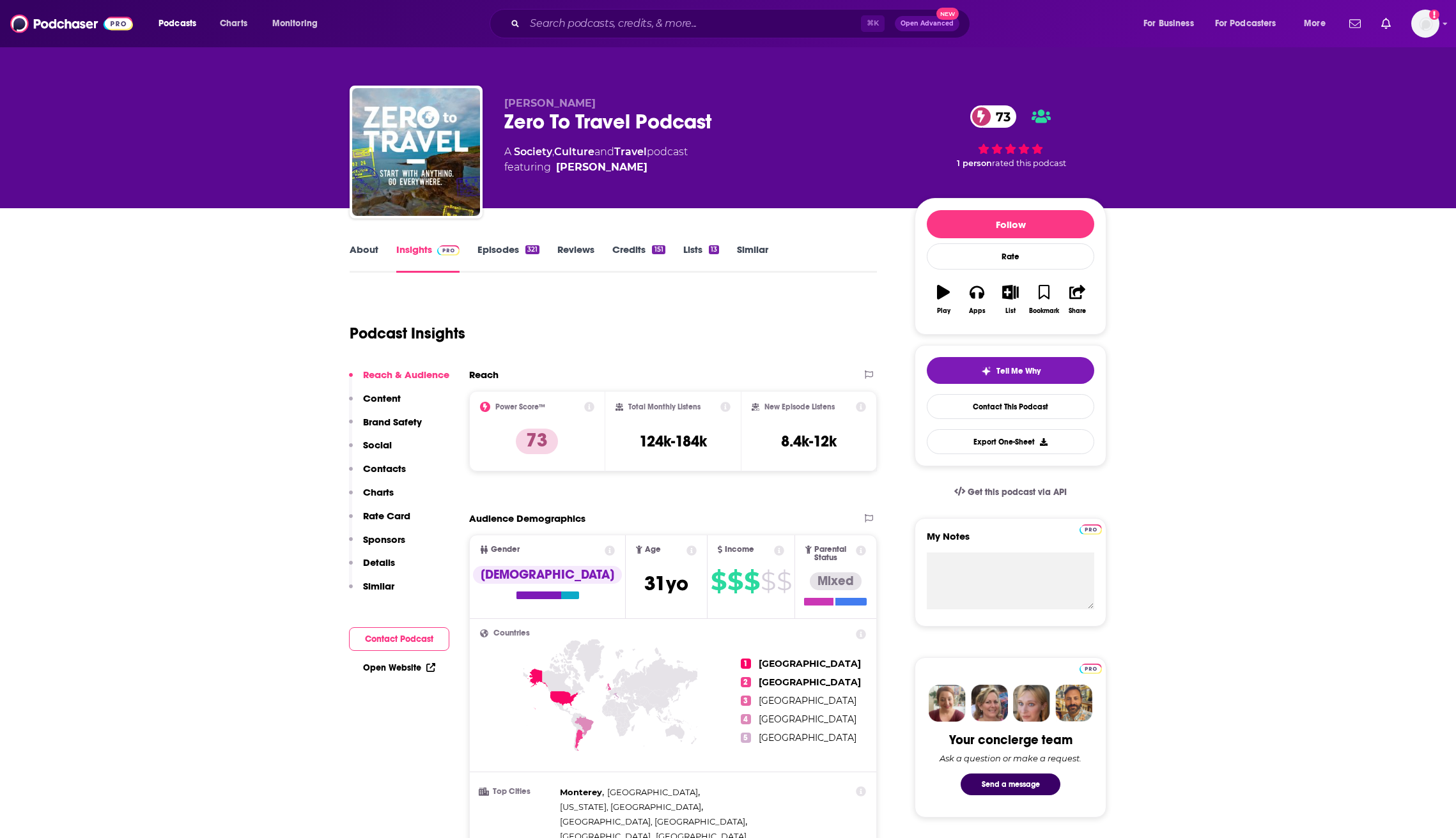
click at [1009, 289] on icon "button" at bounding box center [1011, 292] width 16 height 14
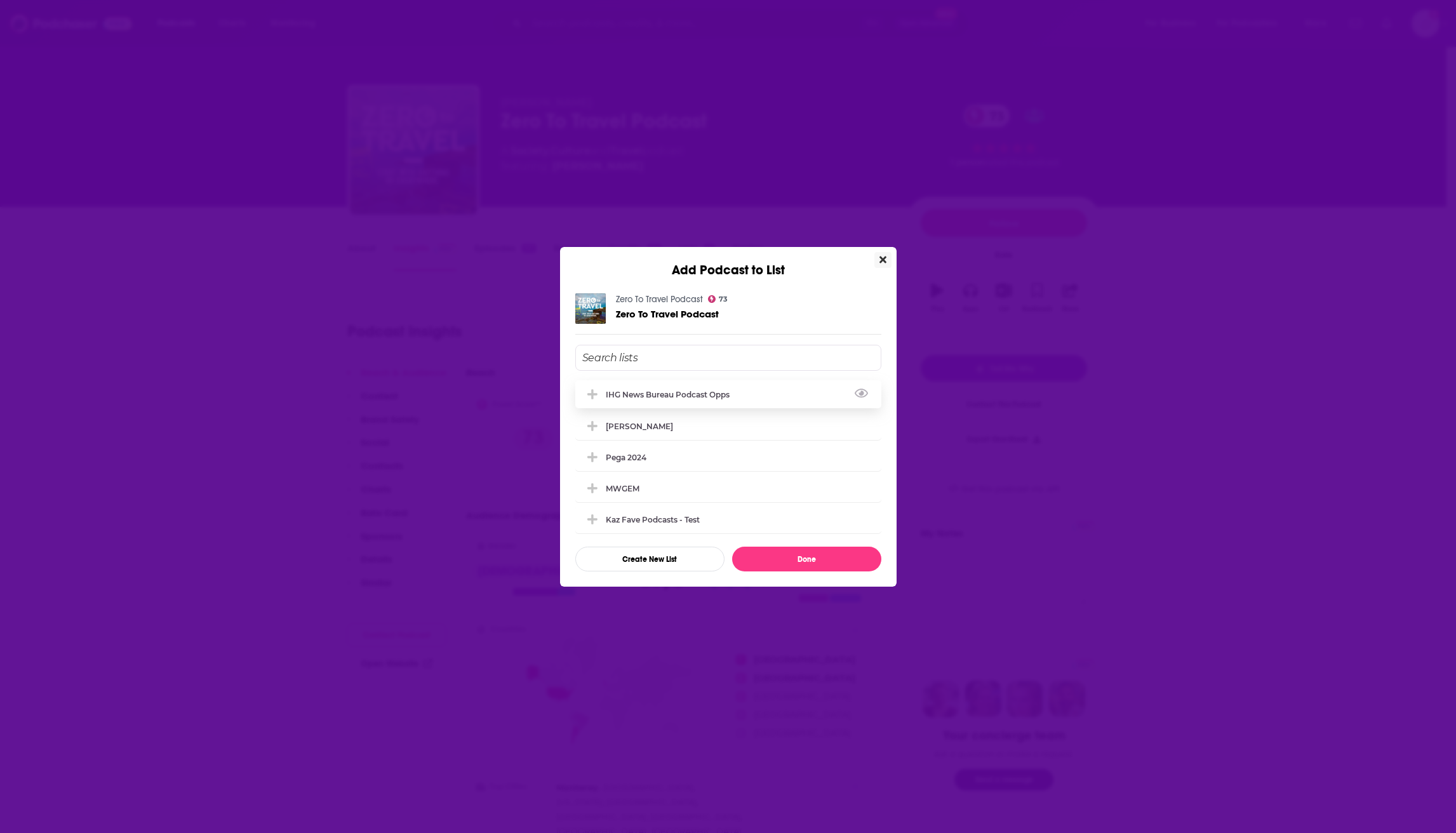
click at [642, 391] on div "IHG News Bureau Podcast Opps" at bounding box center [672, 394] width 131 height 9
click at [817, 555] on button "Done" at bounding box center [807, 560] width 149 height 25
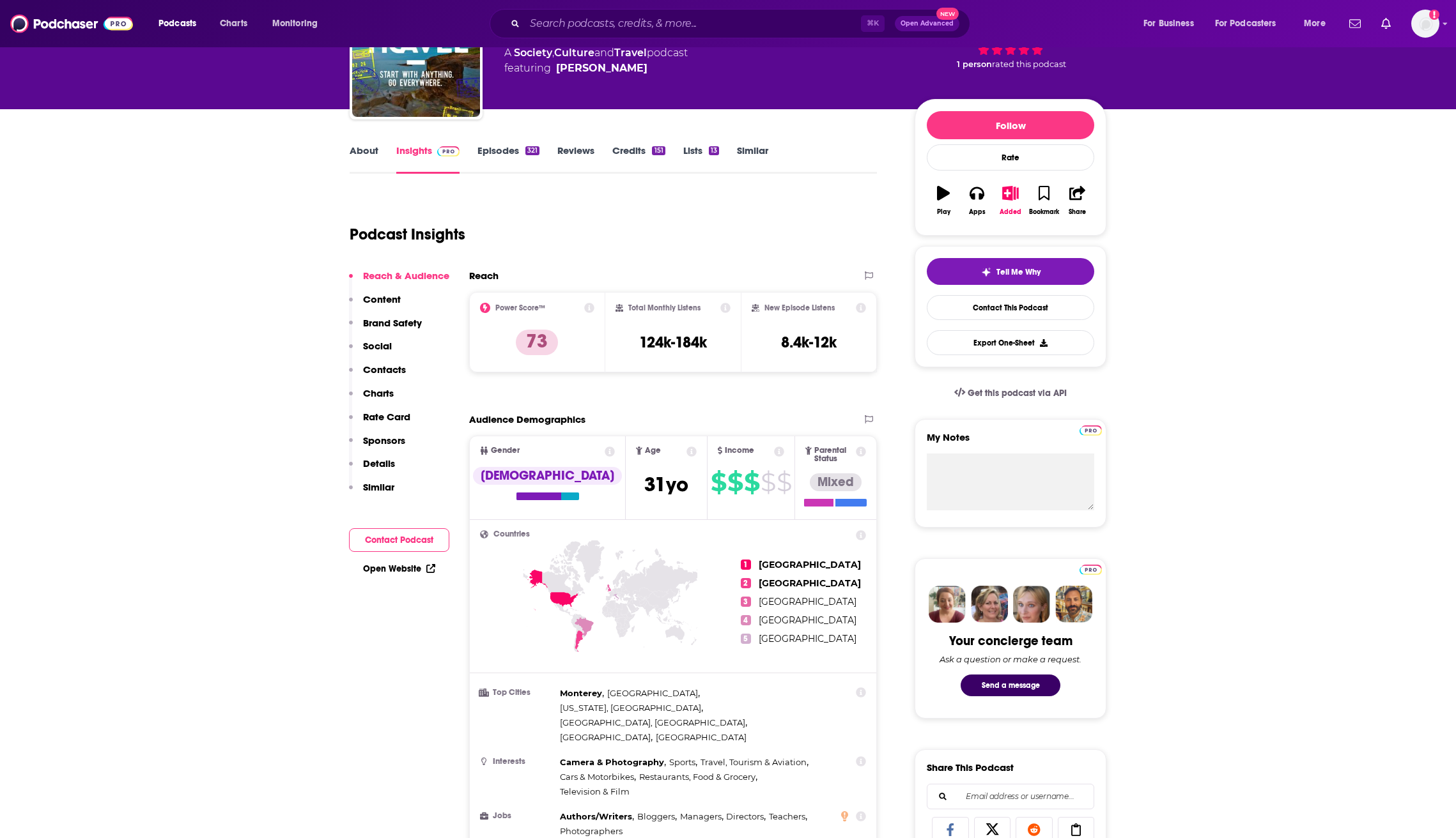
scroll to position [104, 0]
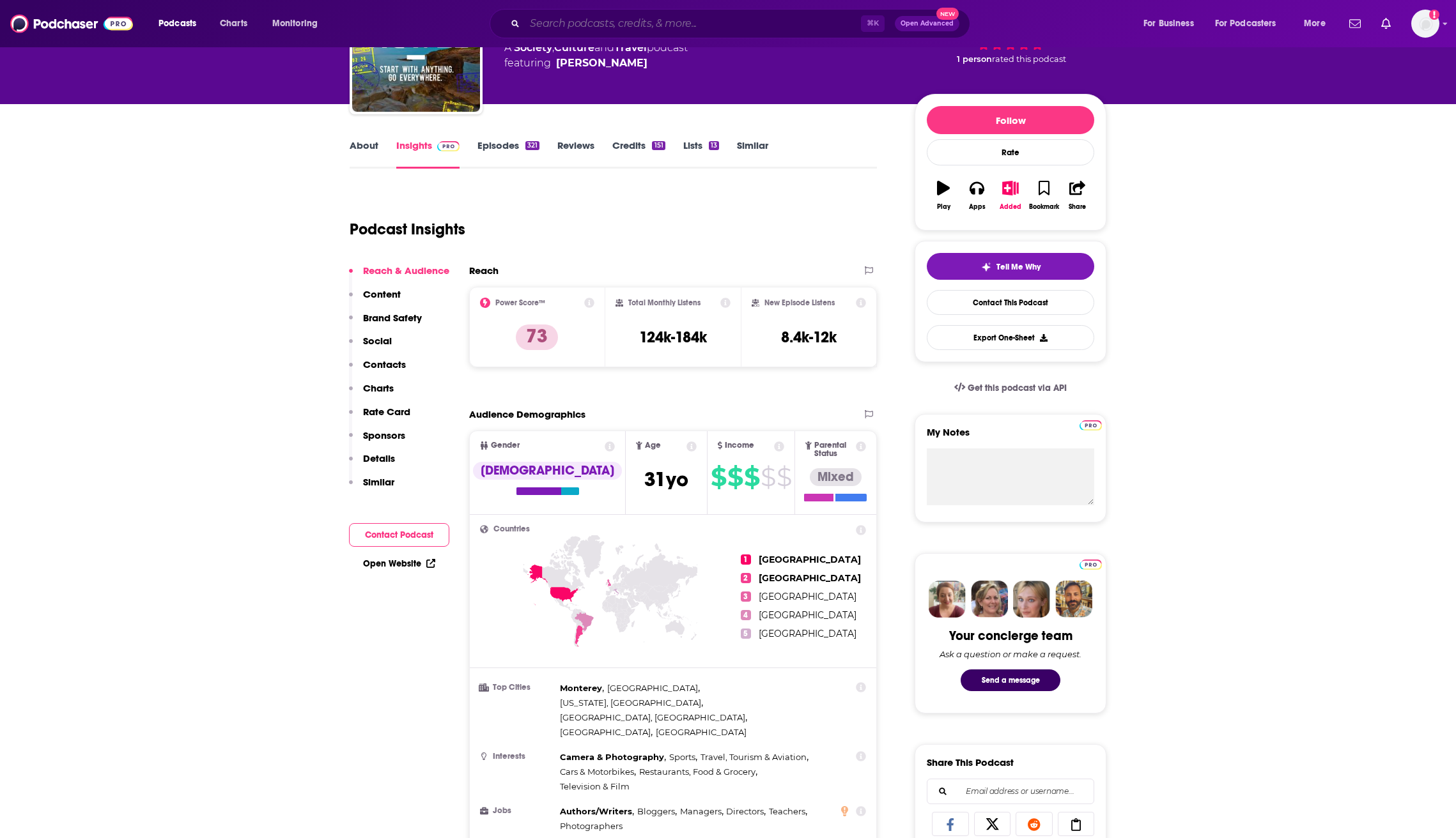
click at [556, 23] on input "Search podcasts, credits, & more..." at bounding box center [693, 24] width 336 height 20
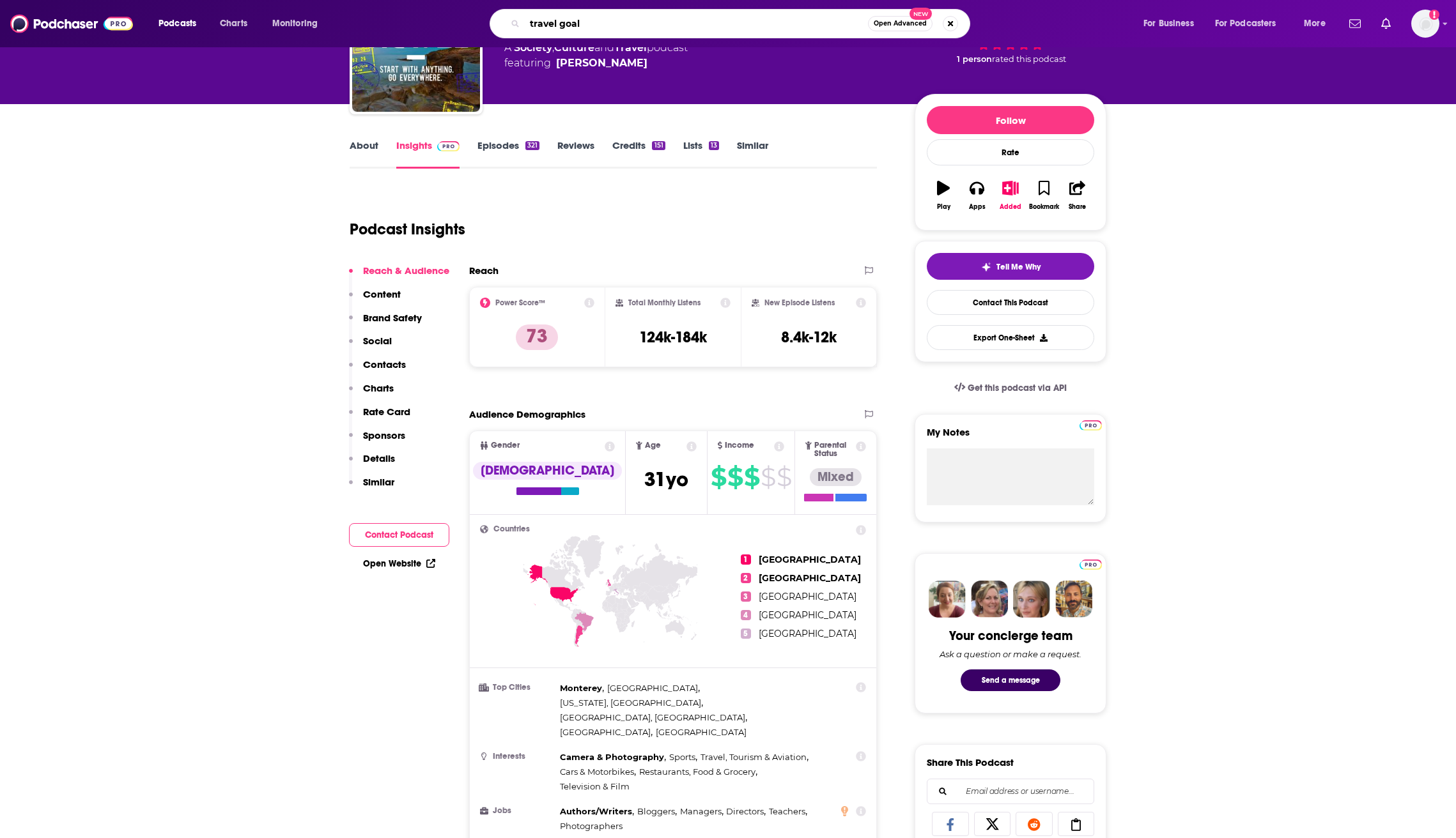
type input "travel goals"
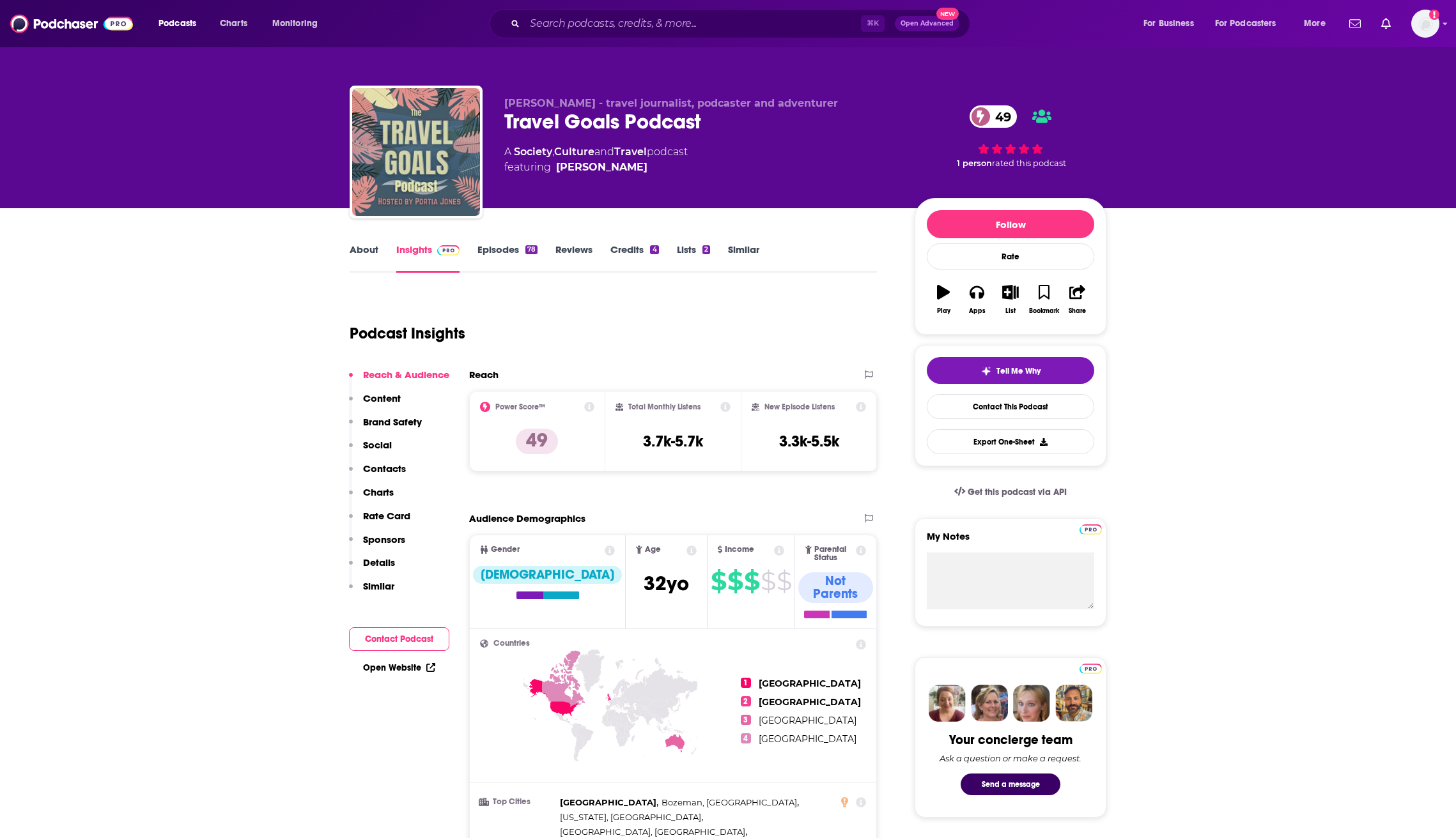
click at [1014, 291] on icon "button" at bounding box center [1010, 292] width 16 height 14
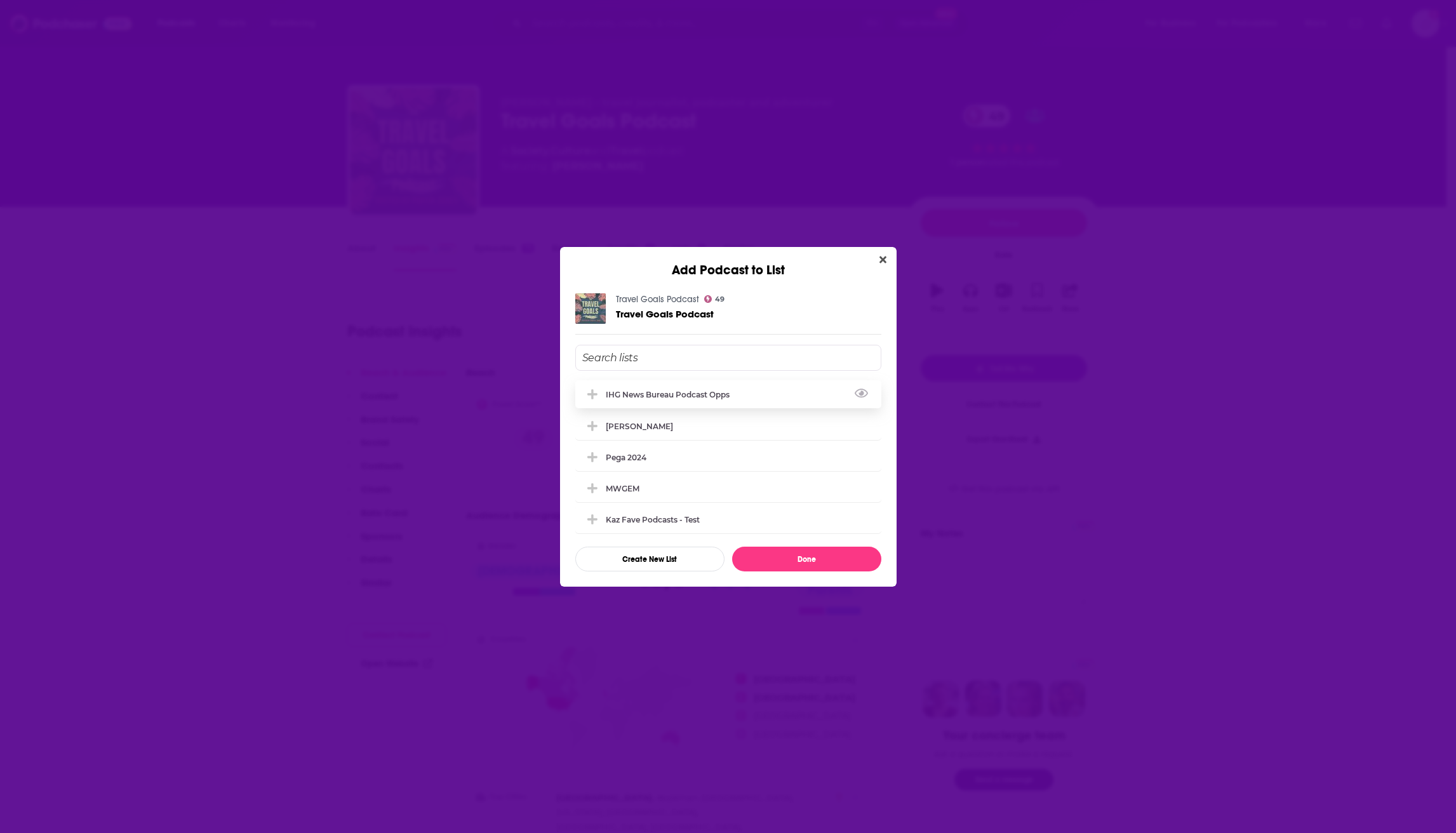
click at [729, 390] on div "IHG News Bureau Podcast Opps" at bounding box center [672, 394] width 131 height 9
click at [810, 565] on button "Done" at bounding box center [807, 560] width 149 height 25
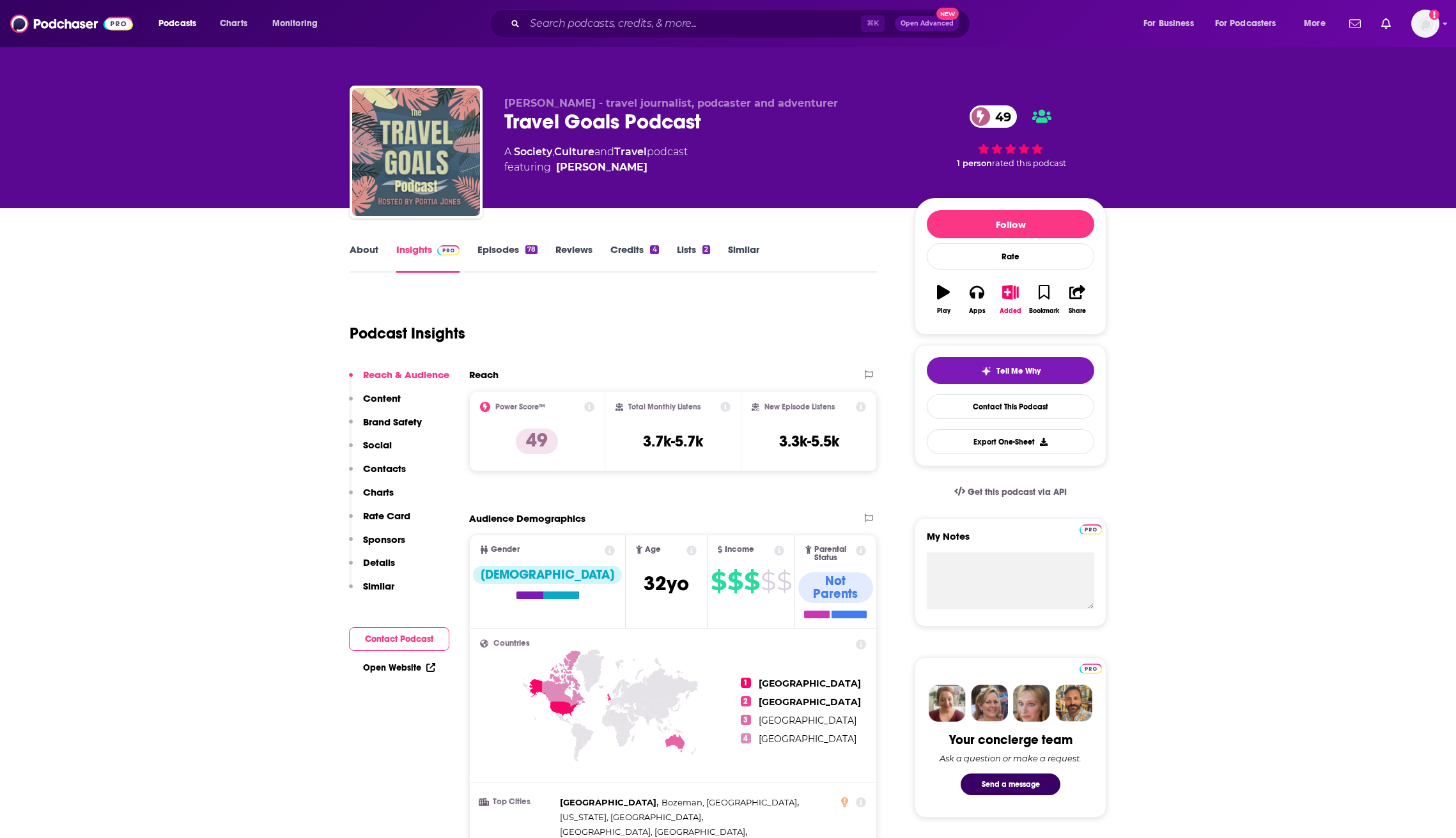
click at [98, 14] on img at bounding box center [72, 24] width 123 height 24
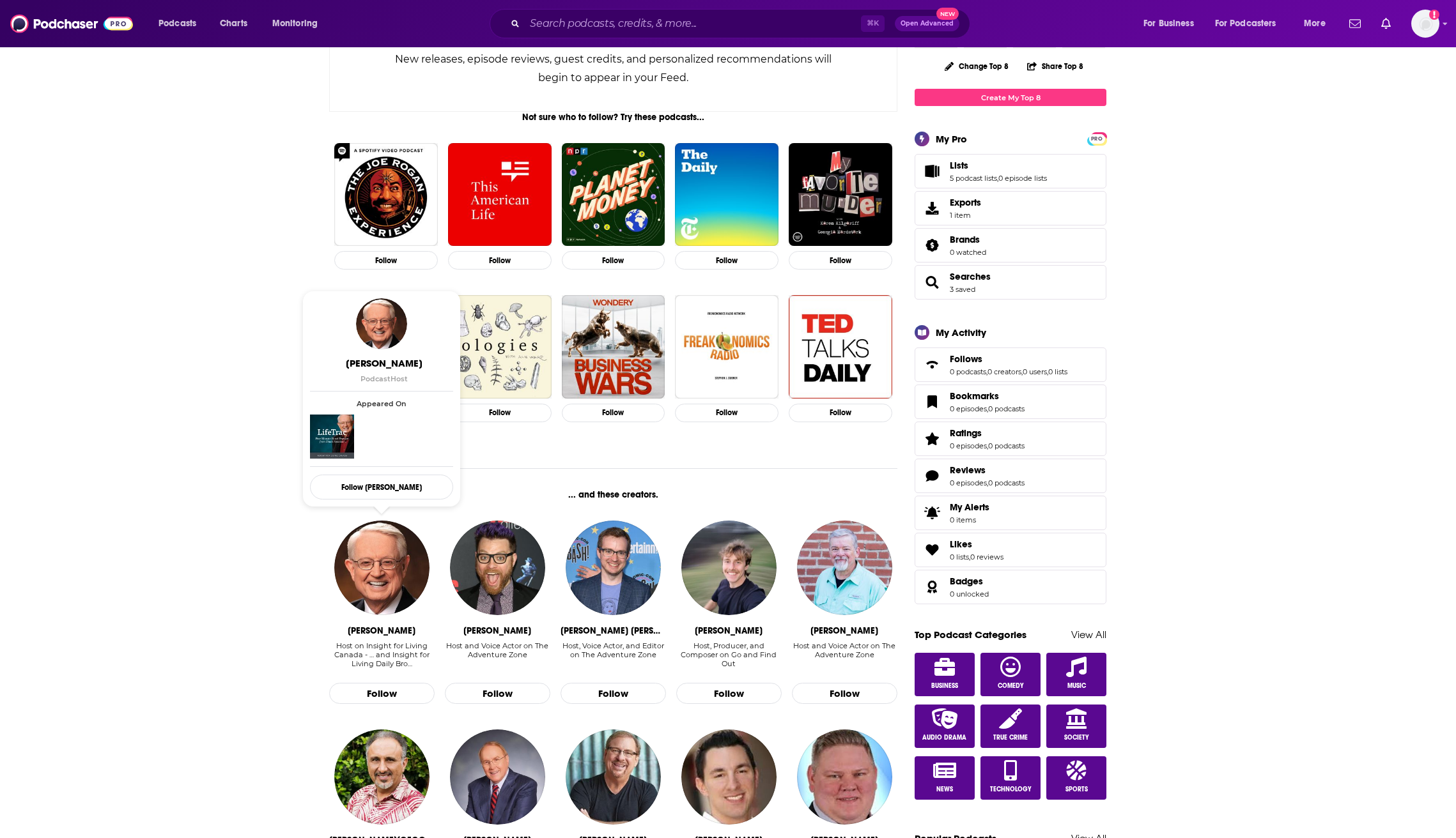
scroll to position [119, 0]
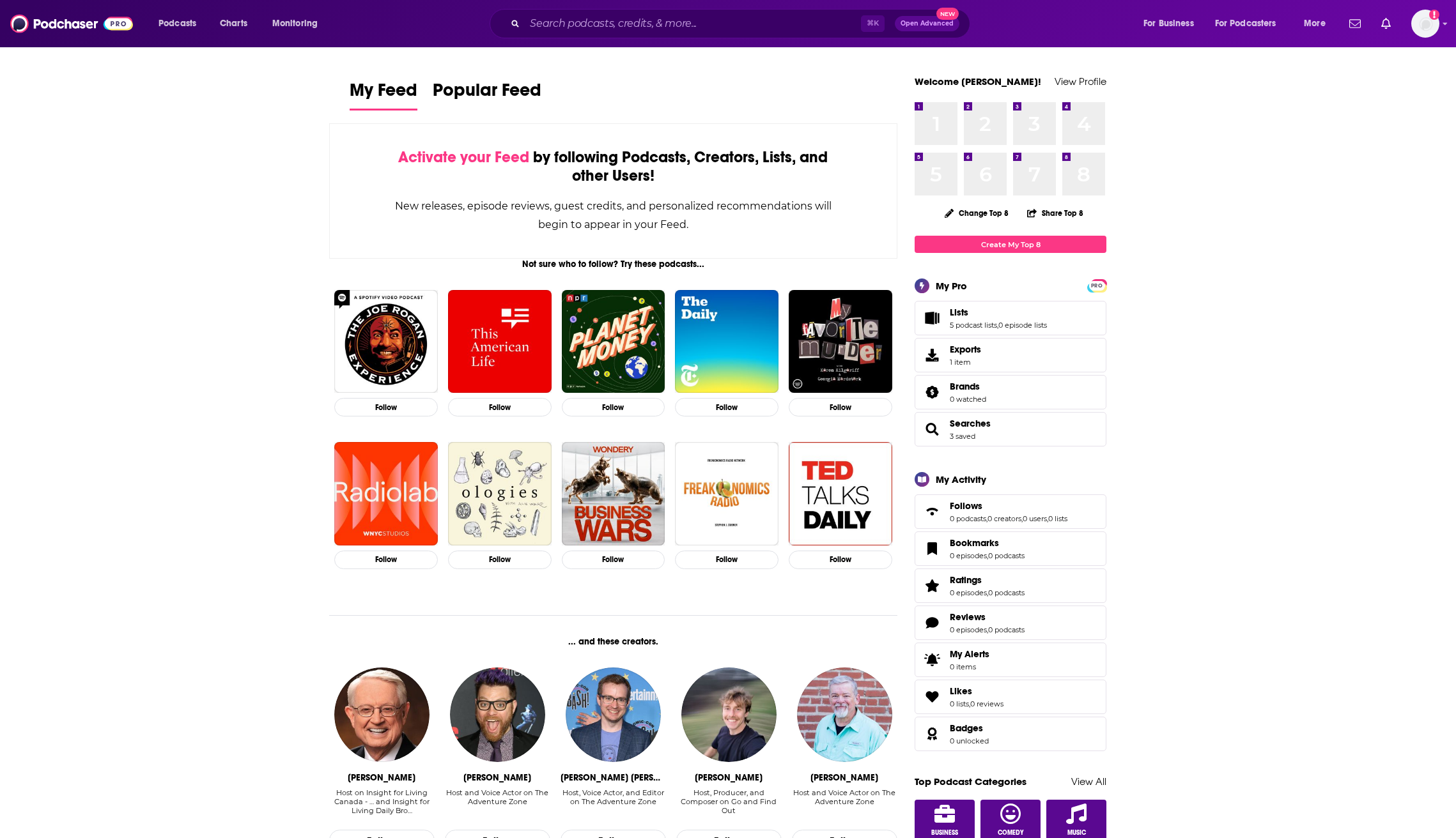
scroll to position [0, 0]
click at [505, 158] on span "Activate your Feed" at bounding box center [464, 156] width 131 height 19
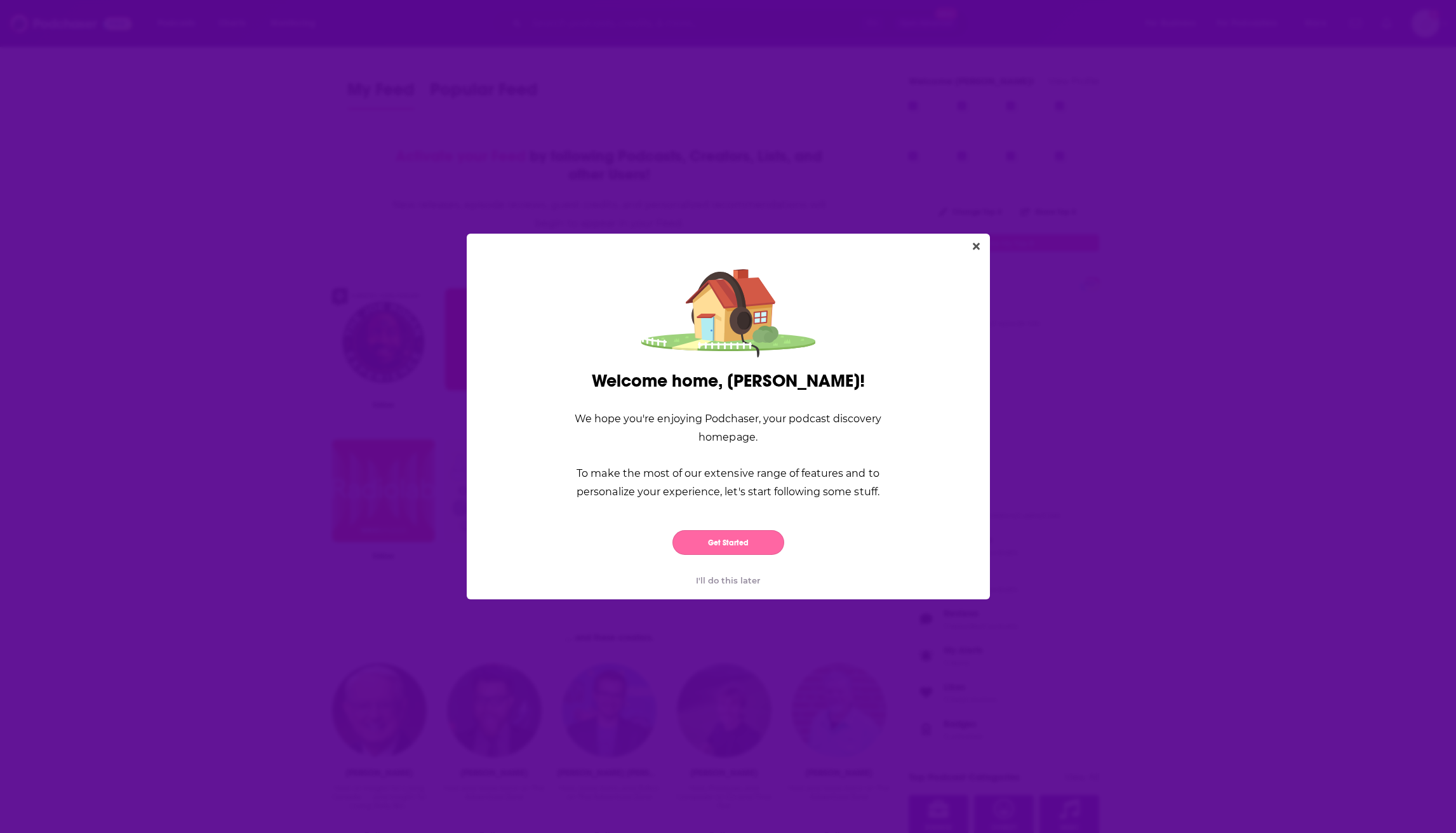
click at [748, 540] on button "Get Started" at bounding box center [728, 543] width 112 height 25
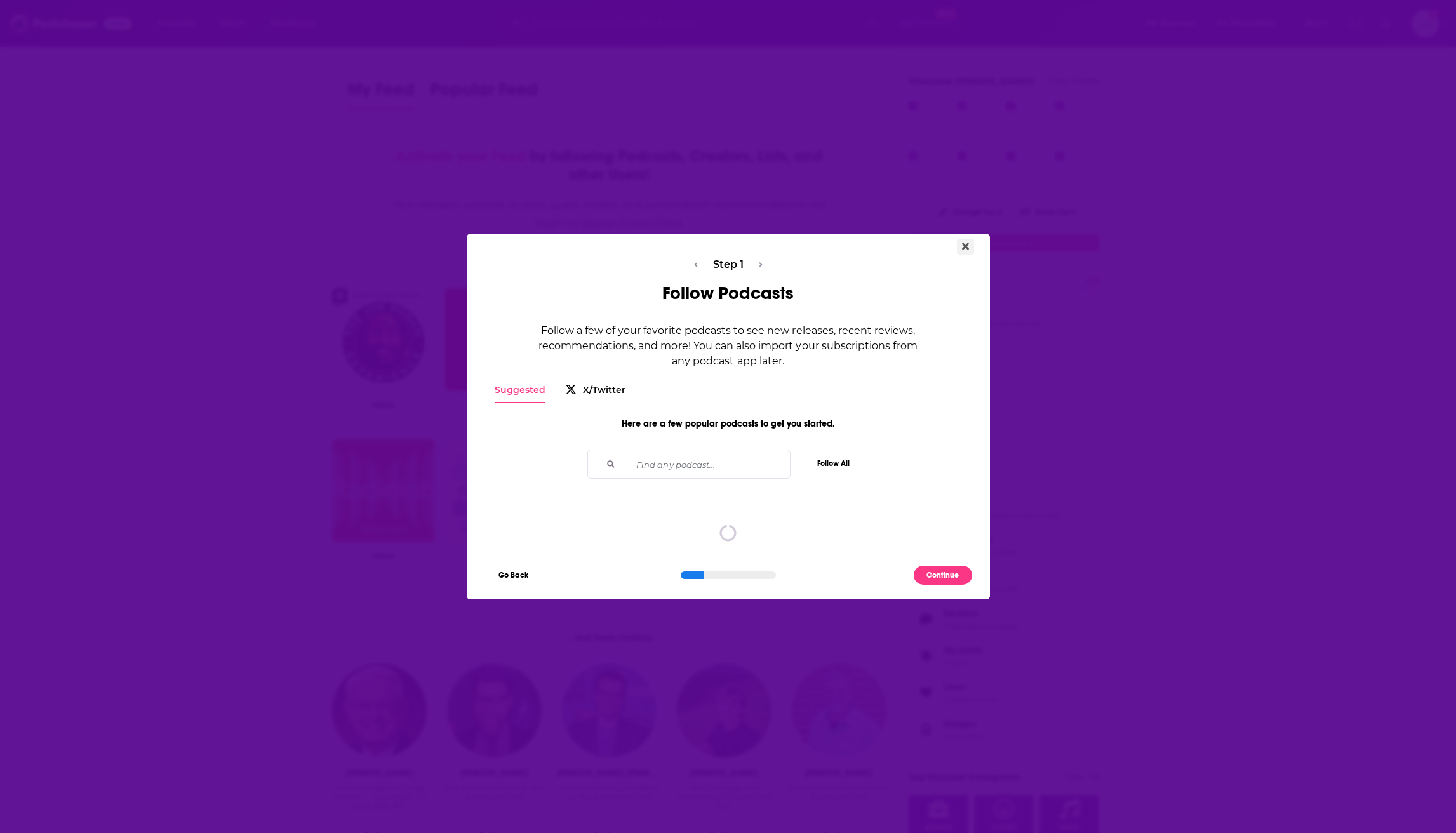
click at [970, 244] on button "Close" at bounding box center [966, 247] width 18 height 16
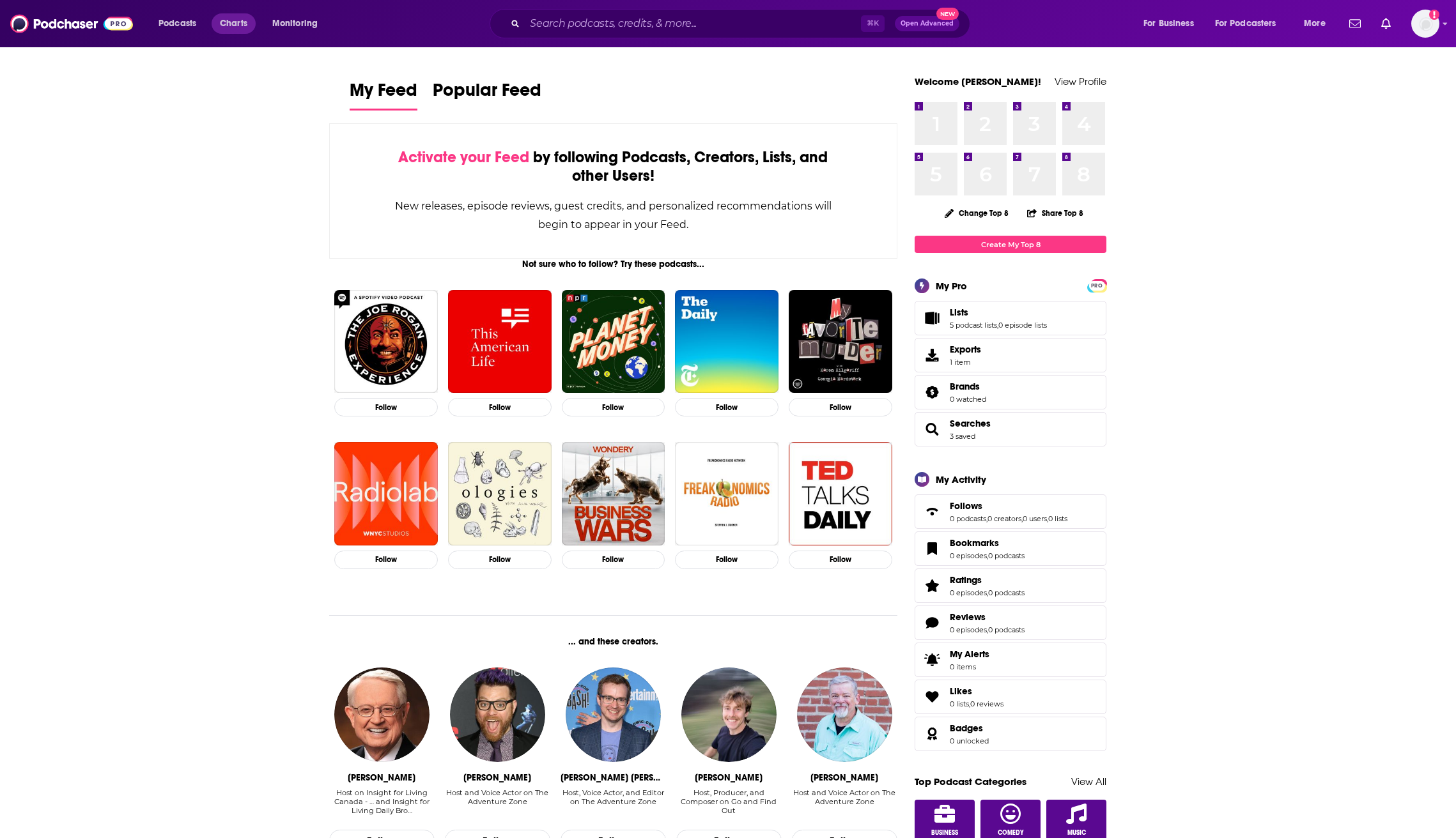
click at [234, 25] on span "Charts" at bounding box center [233, 23] width 28 height 18
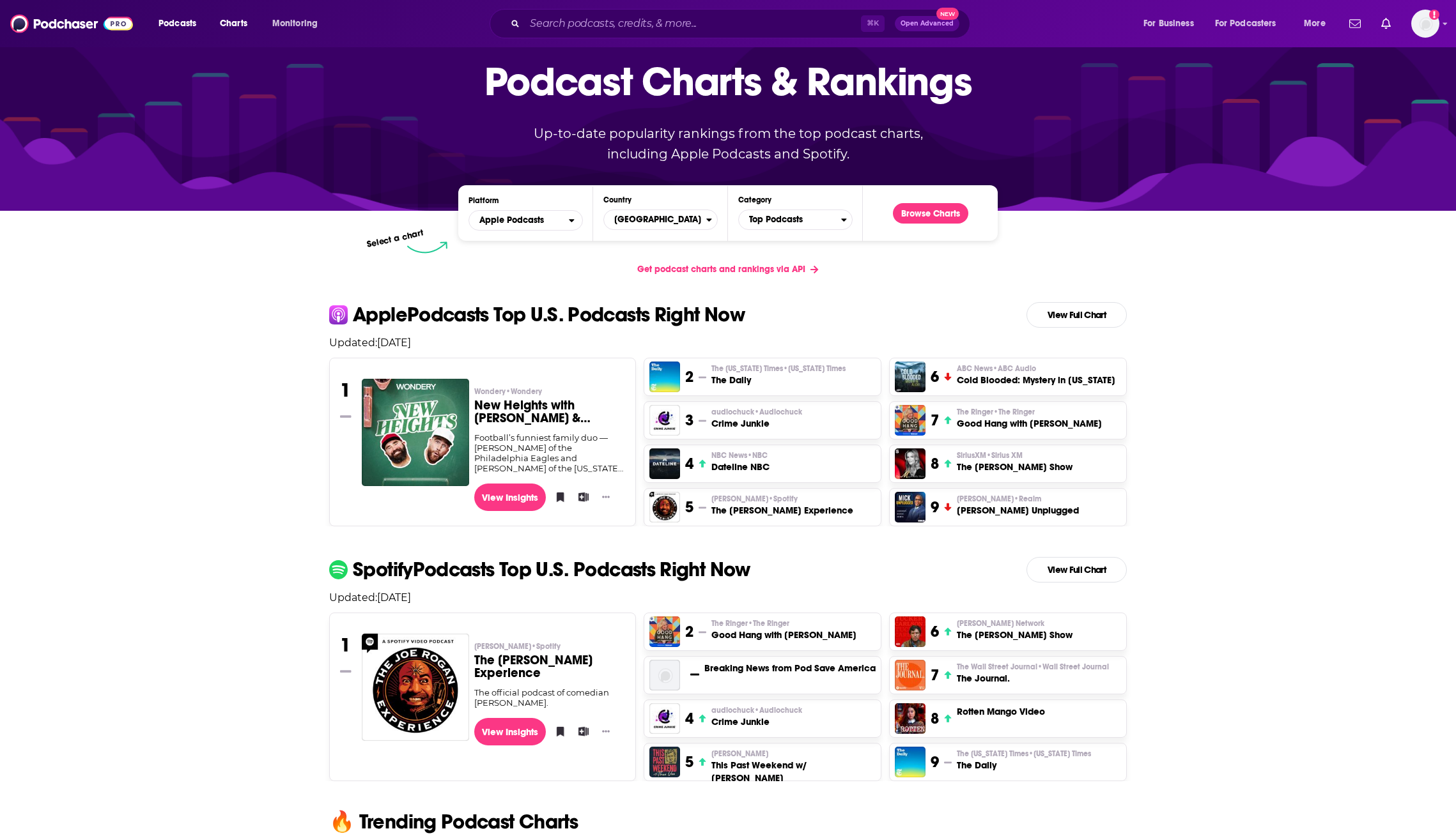
scroll to position [110, 0]
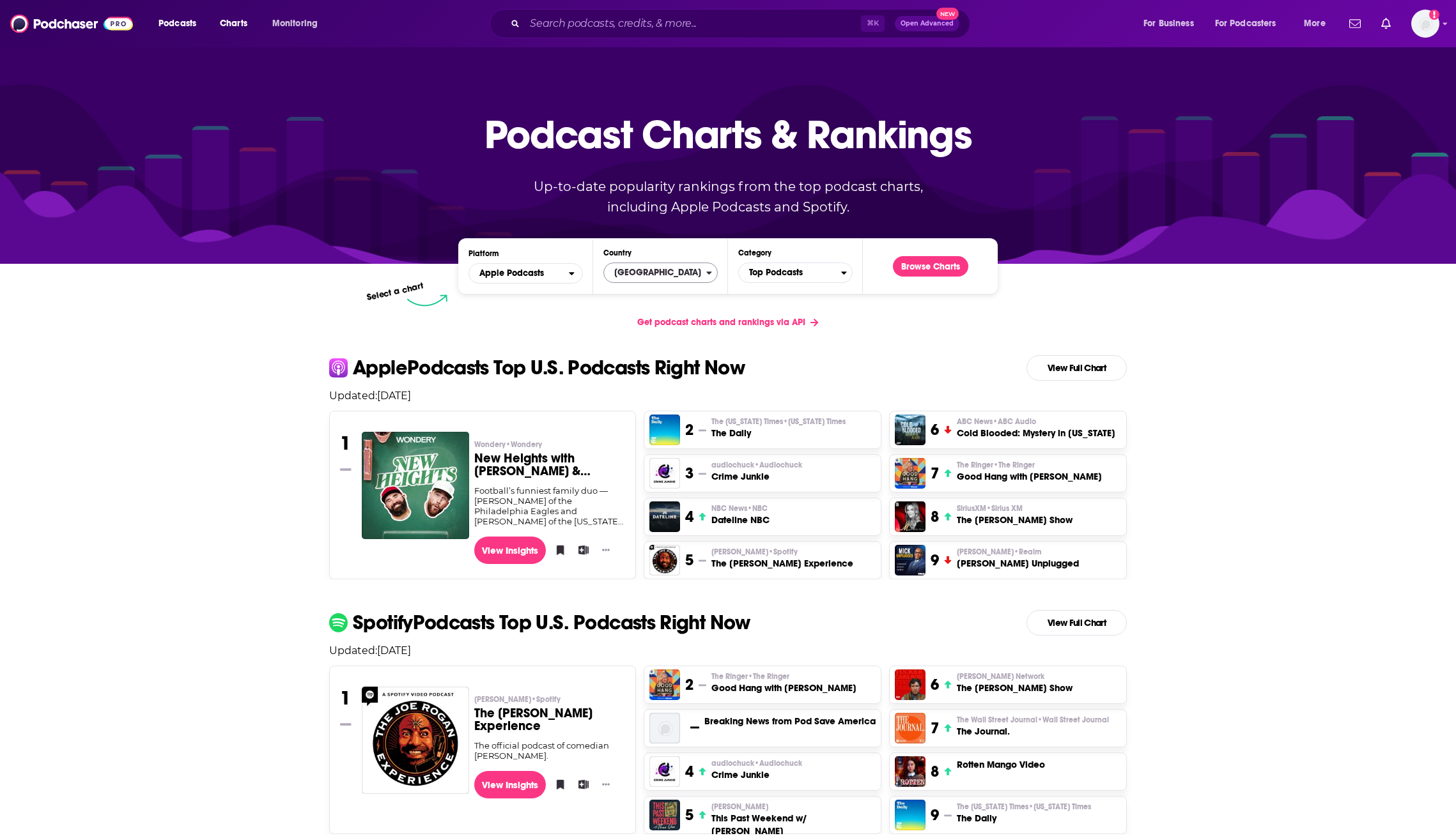
scroll to position [0, 0]
click at [704, 277] on span "[GEOGRAPHIC_DATA]" at bounding box center [656, 273] width 103 height 22
click at [667, 297] on input "Countries" at bounding box center [661, 293] width 103 height 18
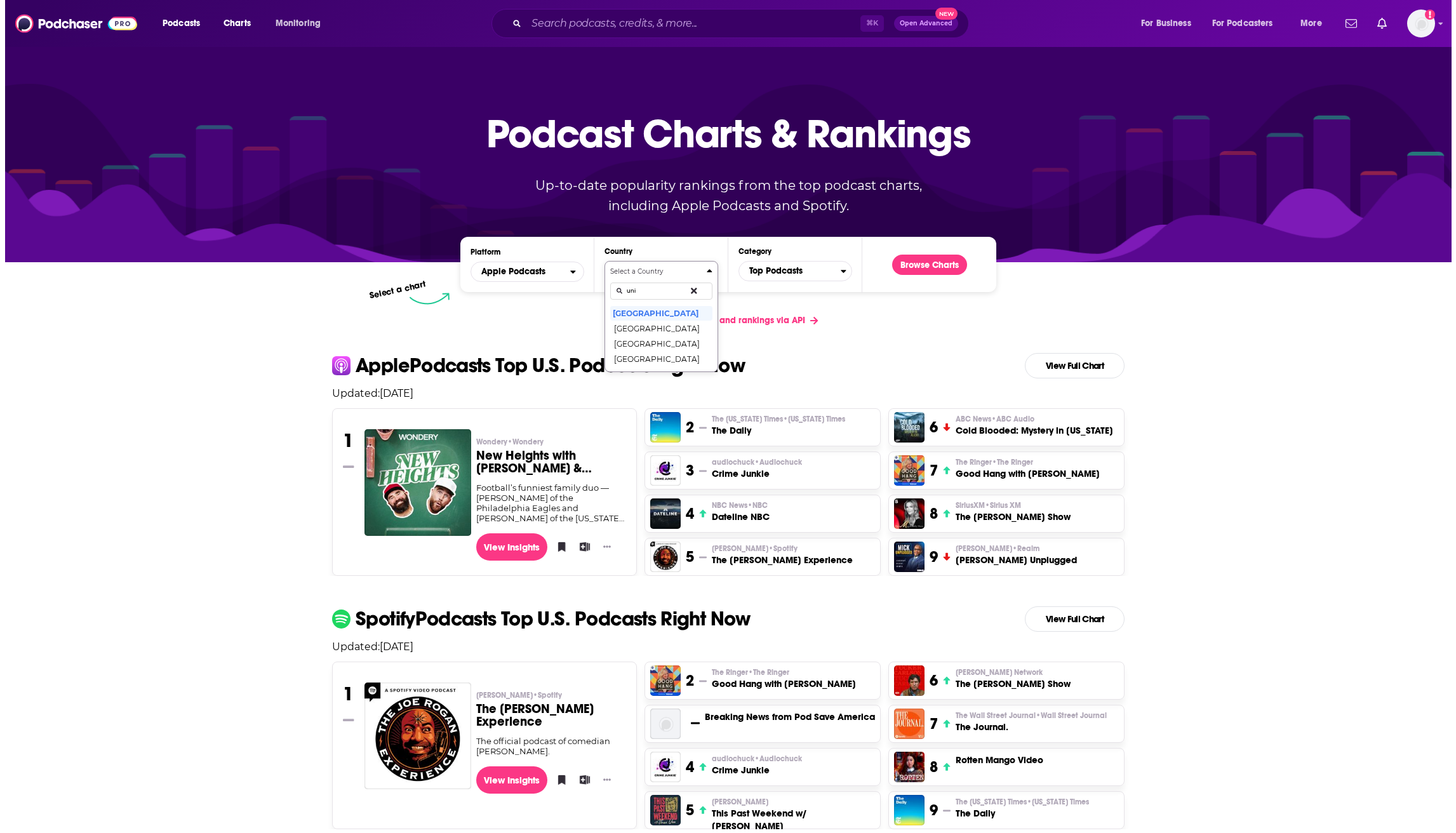
scroll to position [0, 0]
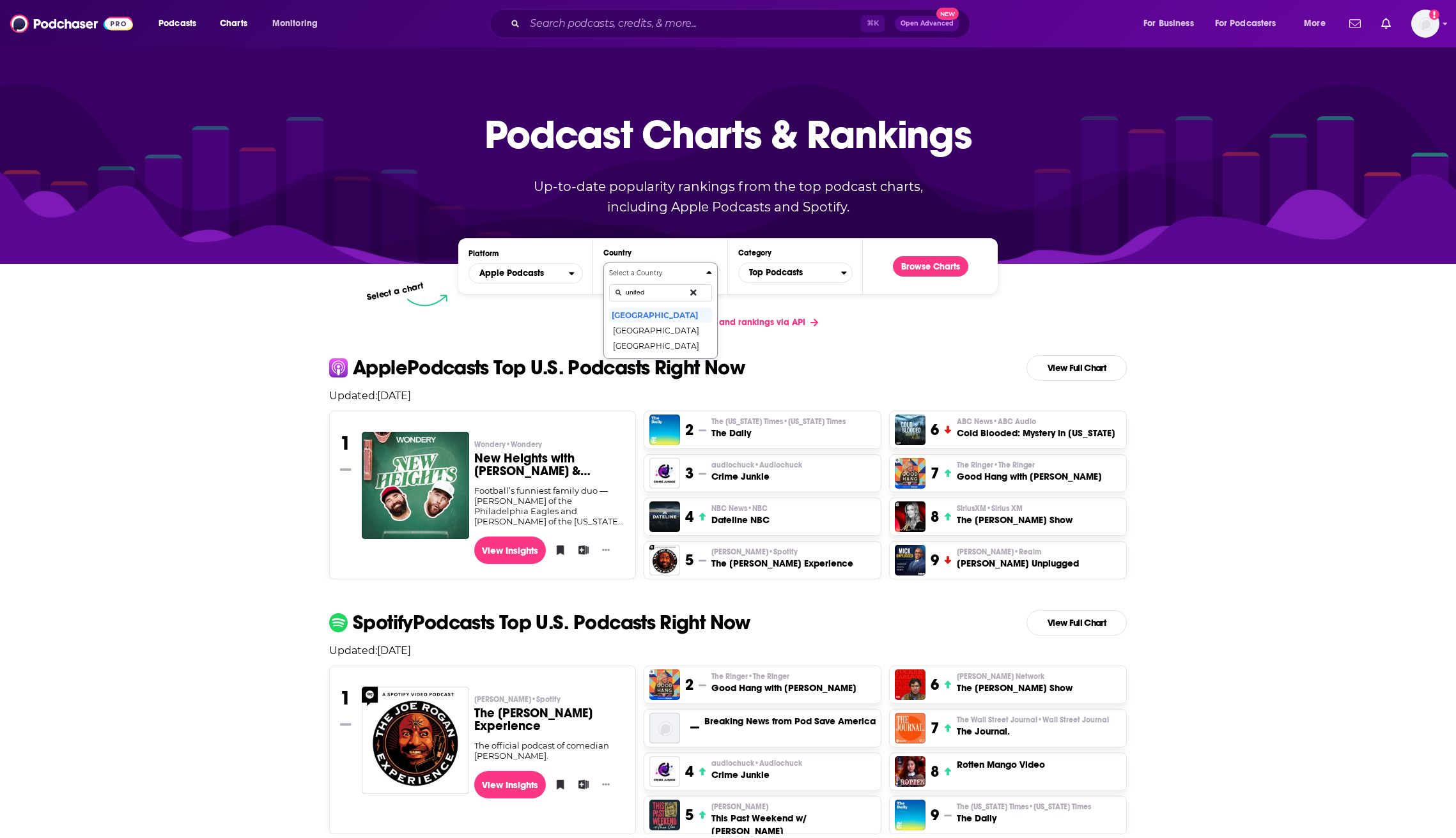
click at [661, 310] on button "Select a Country united [GEOGRAPHIC_DATA] [GEOGRAPHIC_DATA] [GEOGRAPHIC_DATA]" at bounding box center [661, 310] width 114 height 97
type input "united king"
click at [680, 311] on button "[GEOGRAPHIC_DATA]" at bounding box center [661, 315] width 103 height 15
click at [943, 263] on button "Browse Charts" at bounding box center [931, 267] width 76 height 20
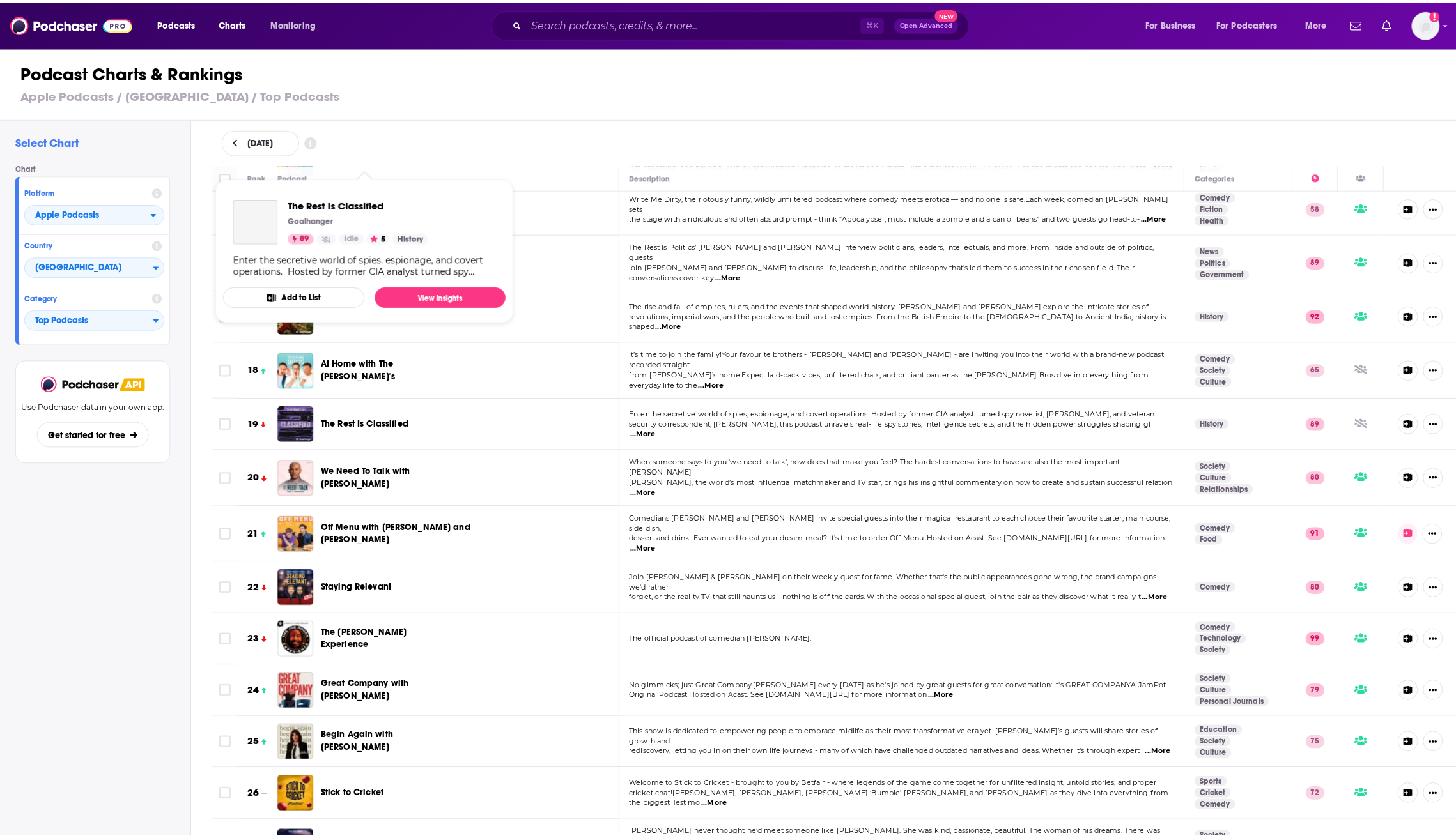
scroll to position [1051, 0]
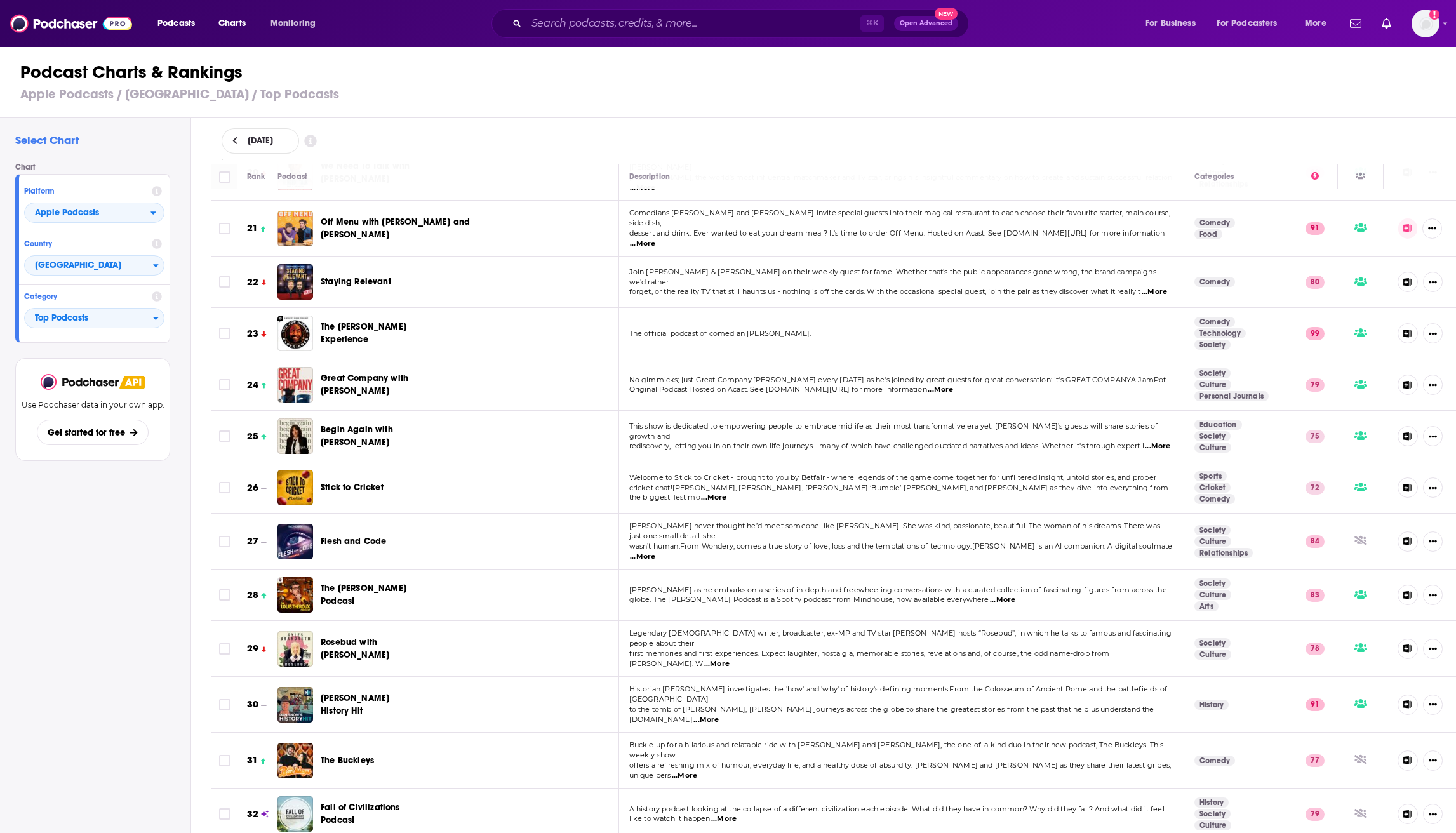
click at [401, 227] on span "Off Menu with [PERSON_NAME] and [PERSON_NAME]" at bounding box center [396, 228] width 149 height 23
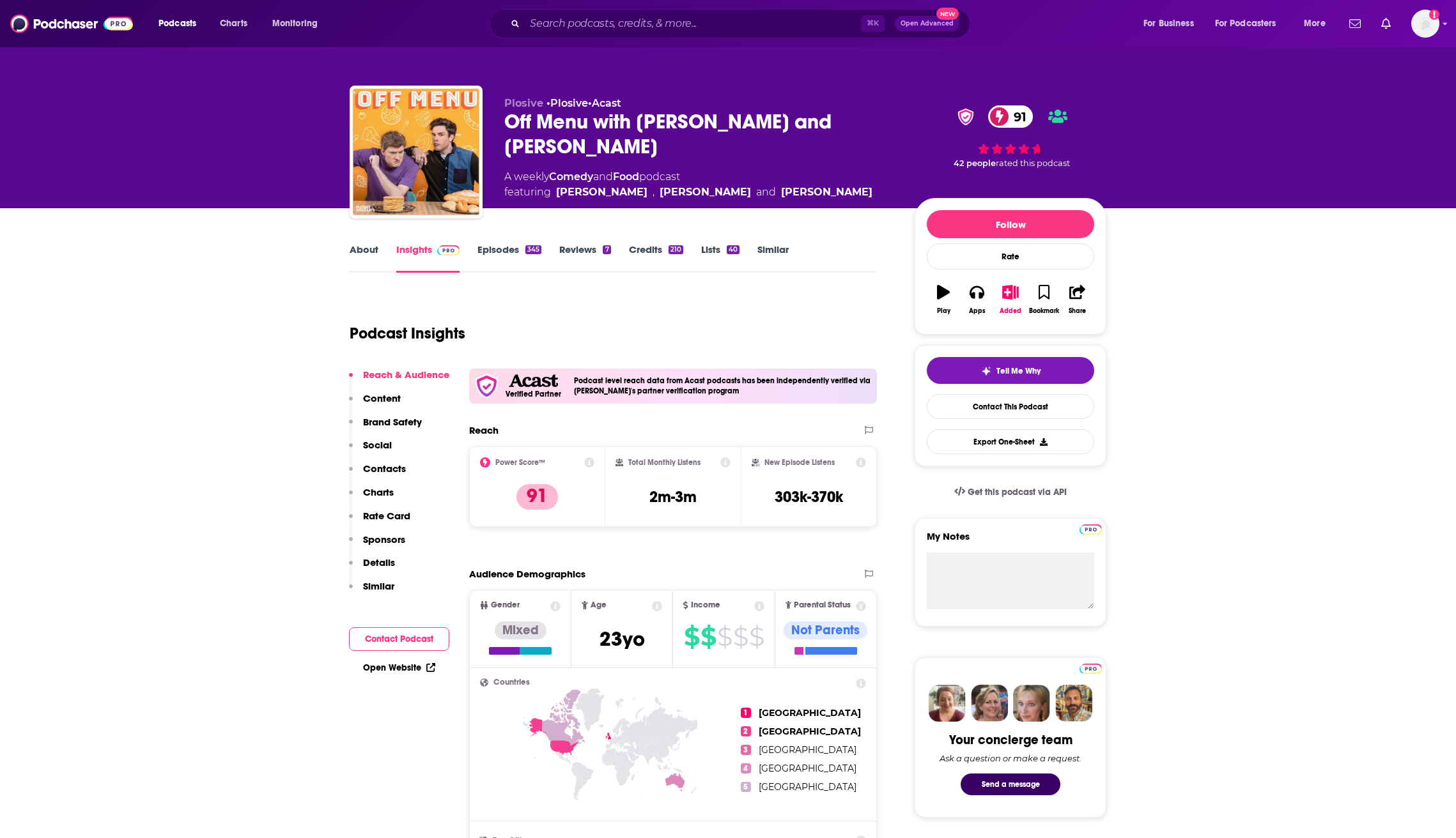
click at [66, 18] on img at bounding box center [72, 24] width 123 height 24
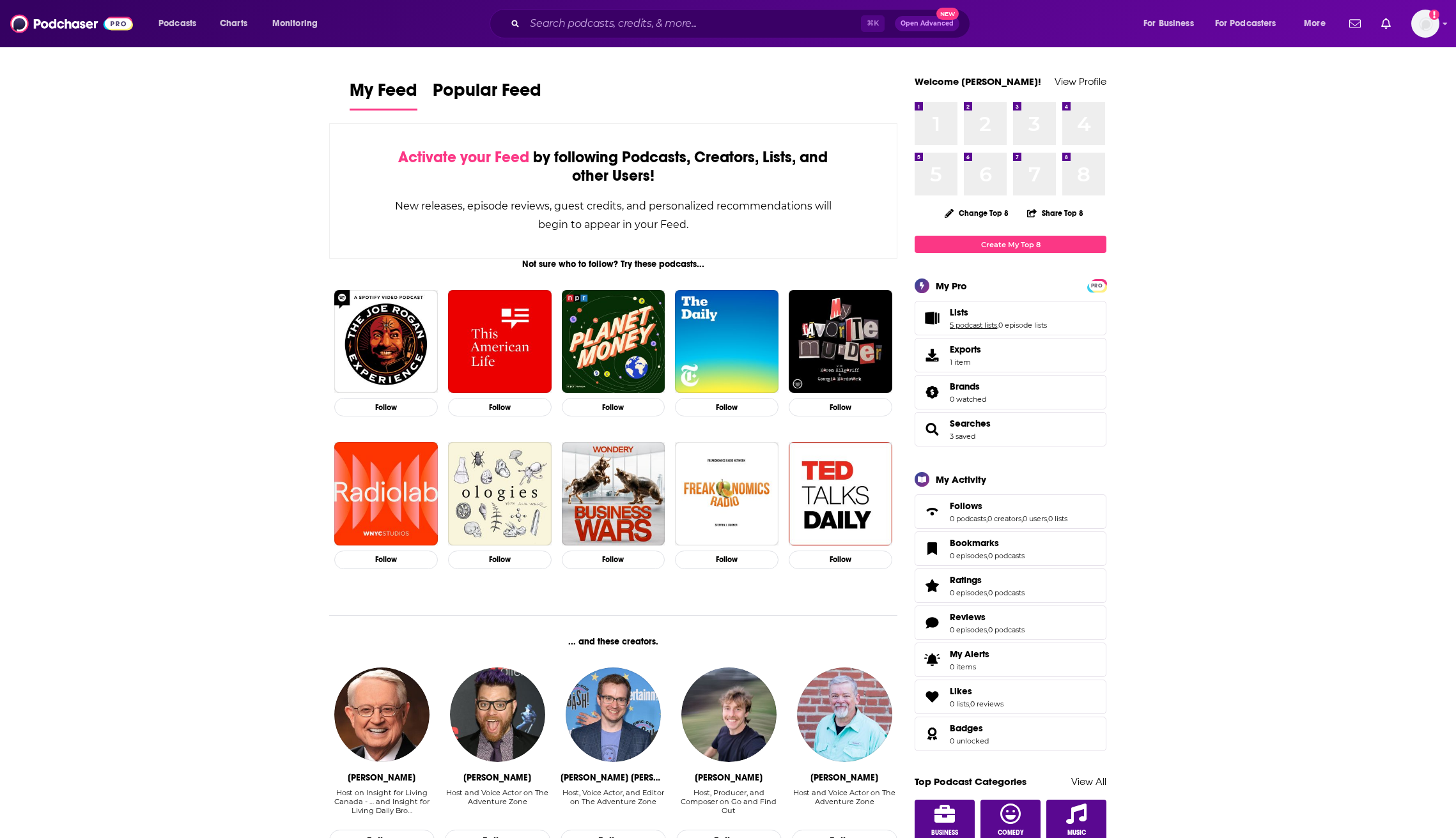
click at [983, 321] on link "5 podcast lists" at bounding box center [974, 325] width 47 height 9
